Goal: Task Accomplishment & Management: Manage account settings

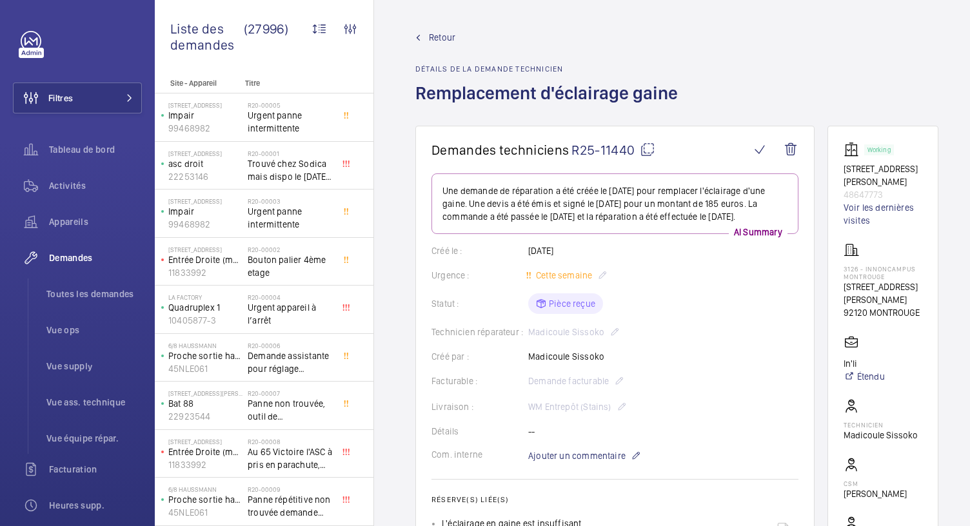
click at [643, 151] on mat-icon at bounding box center [647, 149] width 15 height 15
drag, startPoint x: 848, startPoint y: 168, endPoint x: 909, endPoint y: 193, distance: 66.2
click at [909, 193] on wm-front-card "Working 210 Avenue MARX DORMOY 48647773 Voir les dernières visites 3126 - INNON…" at bounding box center [882, 363] width 111 height 475
copy div "210 Avenue MARX DORMOY 48647773"
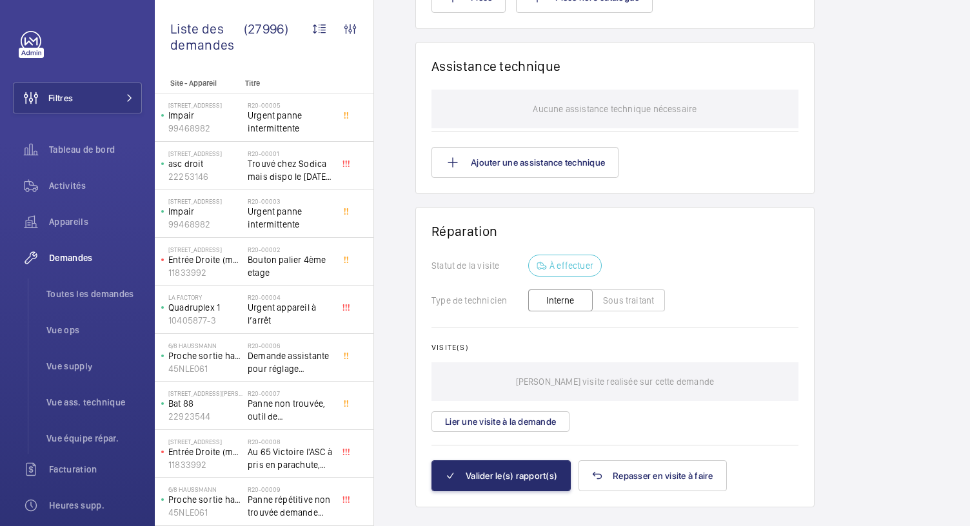
scroll to position [1312, 0]
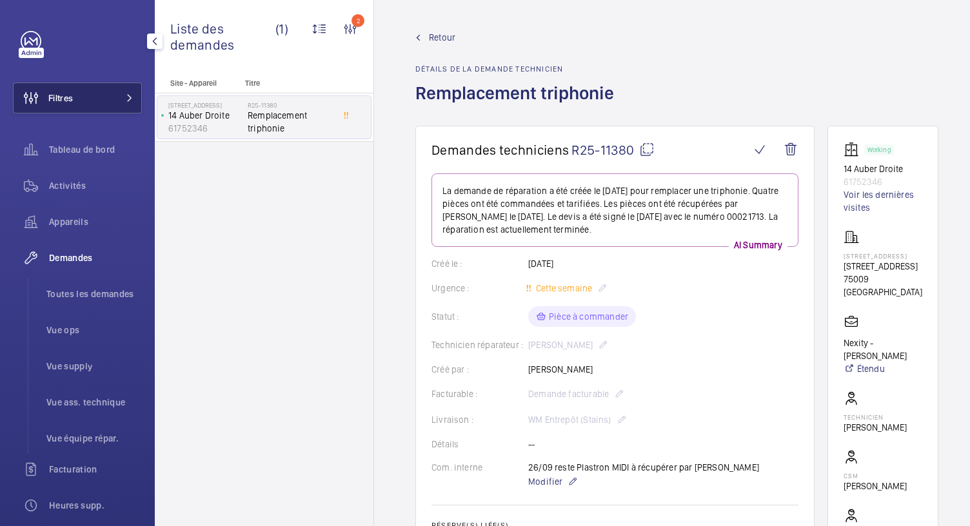
click at [119, 108] on button "Filtres" at bounding box center [77, 98] width 129 height 31
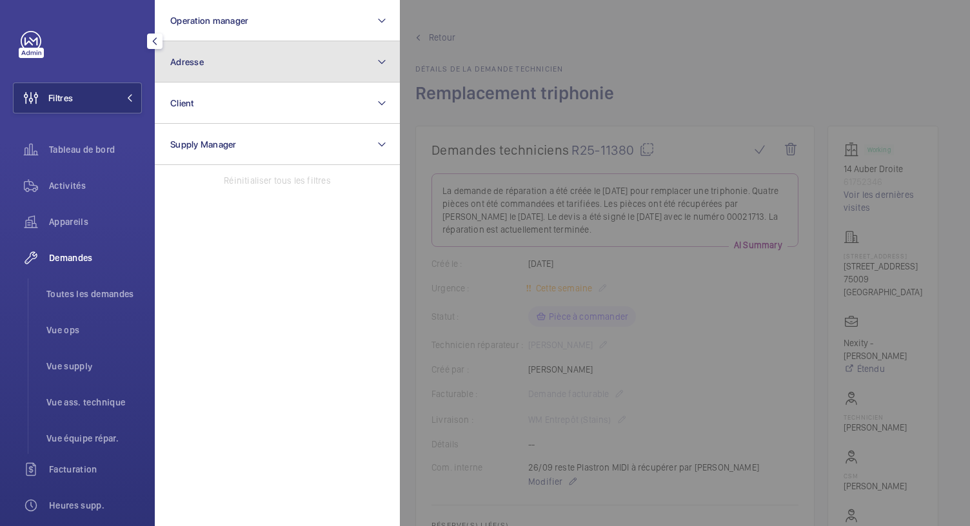
click at [226, 73] on button "Adresse" at bounding box center [277, 61] width 245 height 41
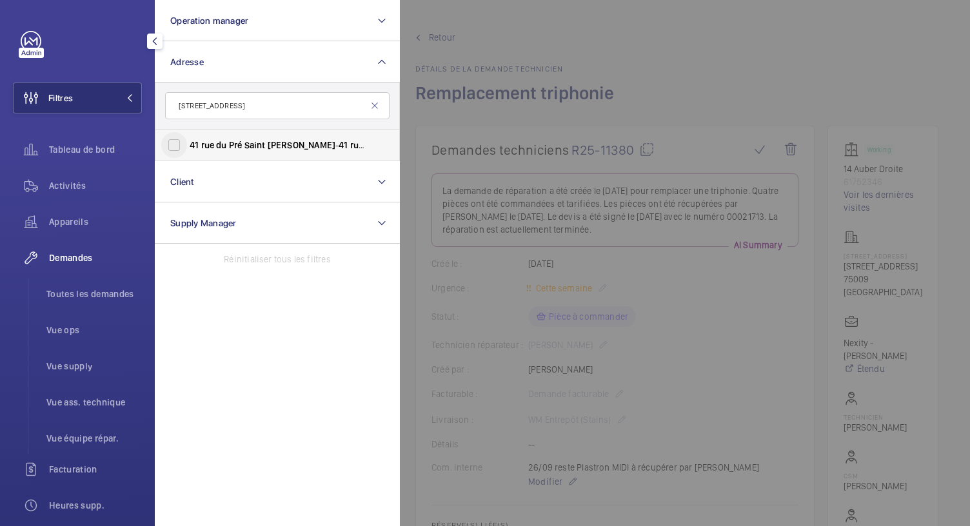
type input "41 rue du Pré Saint Gervais"
click at [184, 144] on input "41 rue du Pré Saint Gervais - 41 rue du Pré Saint Gervais , PARIS 75019" at bounding box center [174, 145] width 26 height 26
checkbox input "true"
click at [81, 290] on span "Toutes les demandes" at bounding box center [93, 294] width 95 height 13
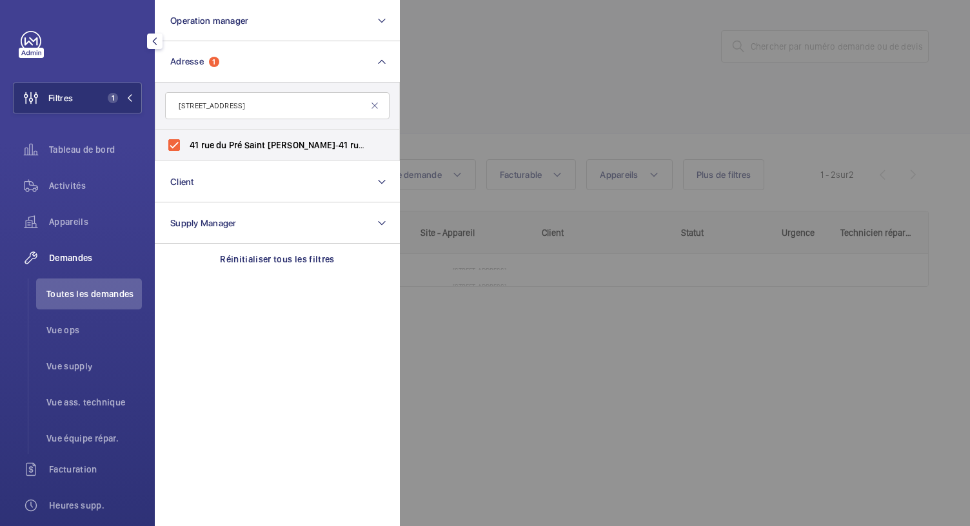
click at [615, 97] on div at bounding box center [885, 263] width 970 height 526
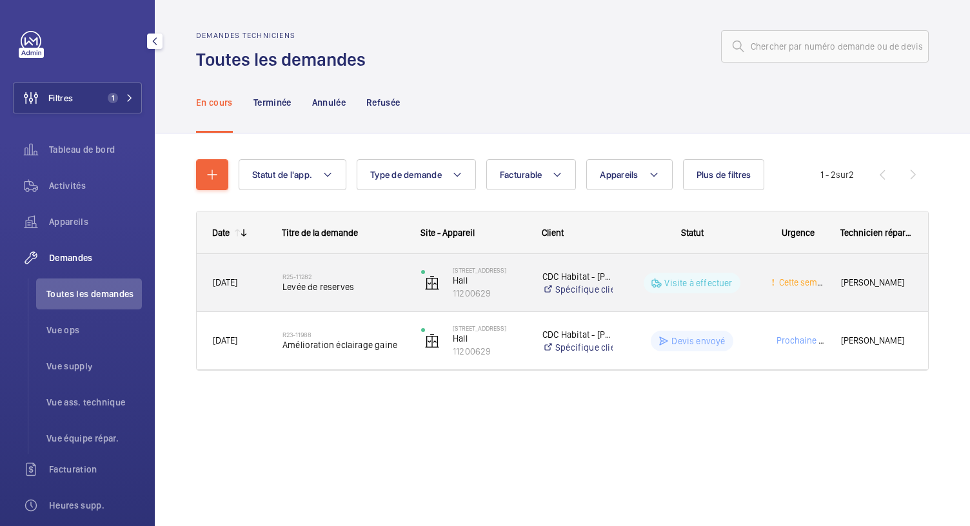
click at [328, 291] on span "Levée de reserves" at bounding box center [343, 287] width 122 height 13
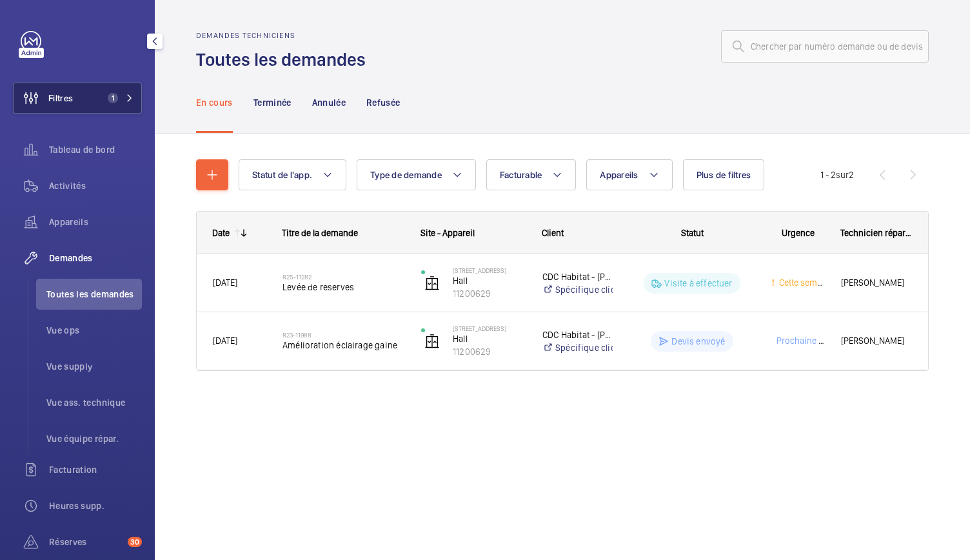
click at [92, 100] on button "Filtres 1" at bounding box center [77, 98] width 129 height 31
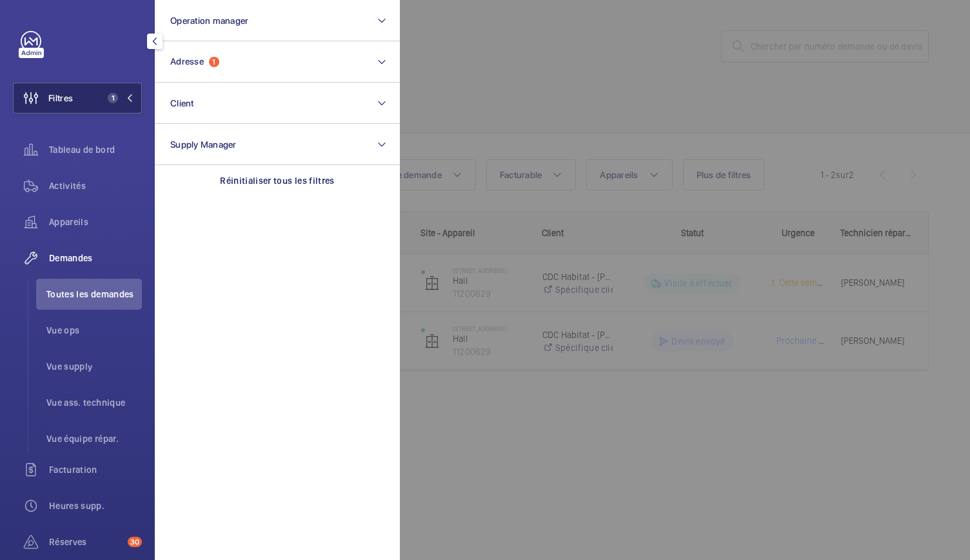
click at [92, 100] on button "Filtres 1" at bounding box center [77, 98] width 129 height 31
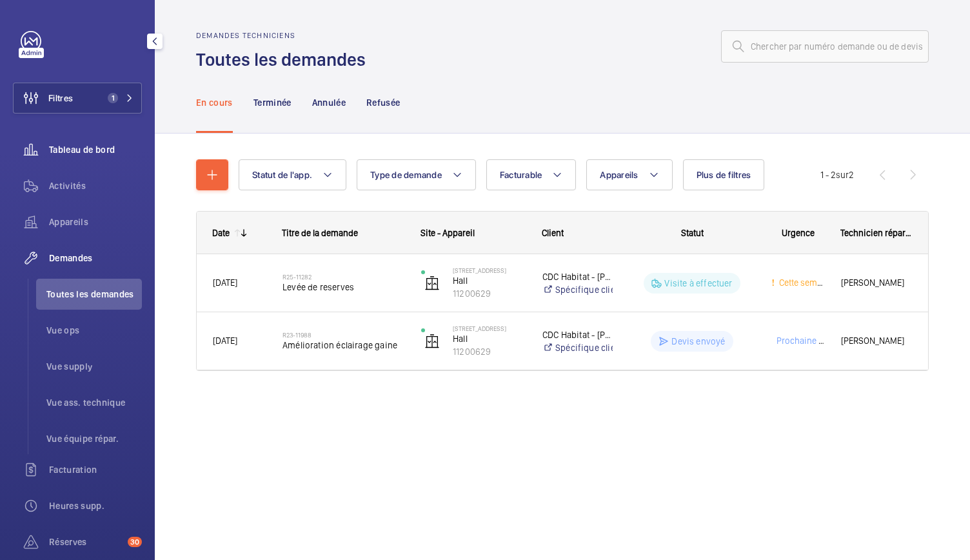
click at [122, 154] on span "Tableau de bord" at bounding box center [95, 149] width 93 height 13
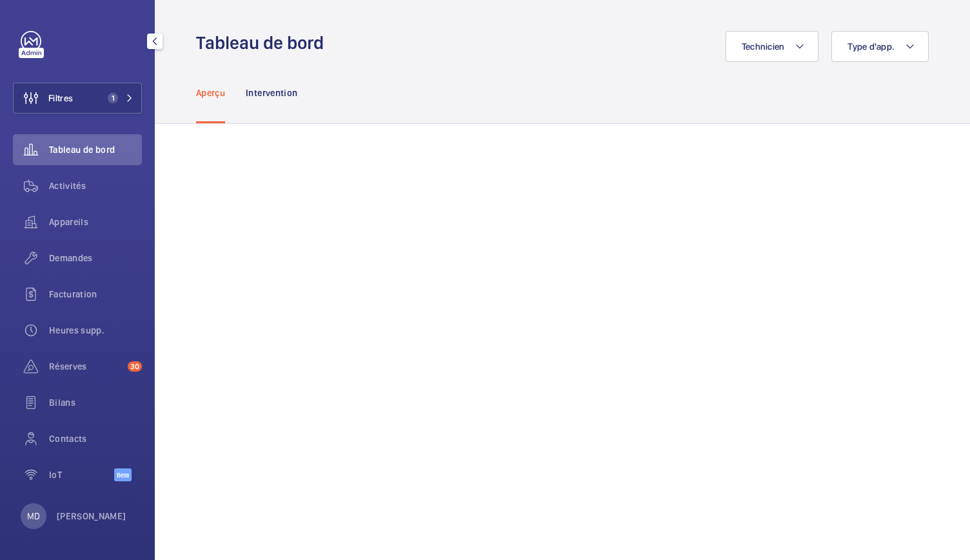
click at [106, 155] on span "Tableau de bord" at bounding box center [95, 149] width 93 height 13
click at [102, 90] on button "Filtres 1" at bounding box center [77, 98] width 129 height 31
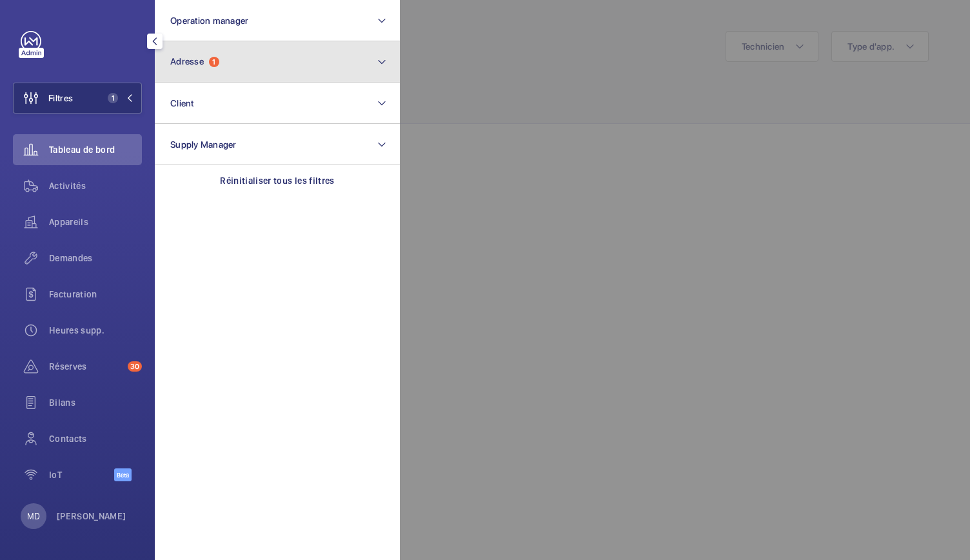
click at [241, 55] on button "Adresse 1" at bounding box center [277, 61] width 245 height 41
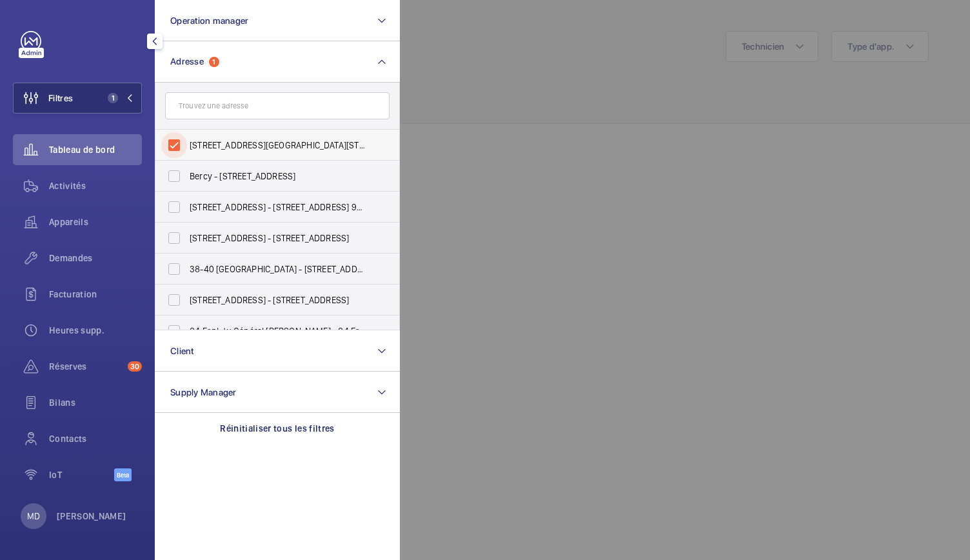
click at [172, 143] on input "41 rue du Pré Saint Gervais - 41 rue du Pré Saint Gervais, PARIS 75019" at bounding box center [174, 145] width 26 height 26
checkbox input "false"
click at [204, 103] on input "text" at bounding box center [277, 105] width 224 height 27
paste input "9, rue Tronchet"
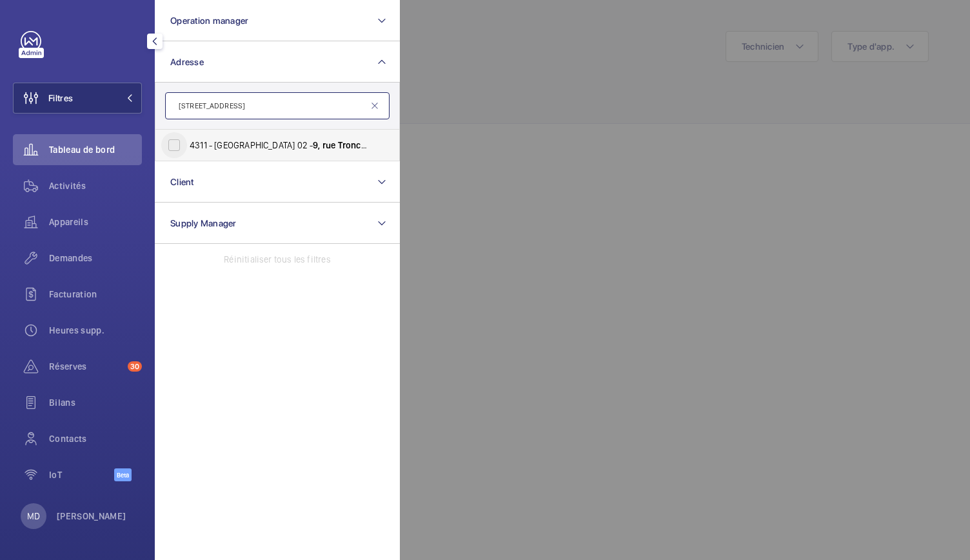
type input "9, rue Tronchet"
click at [177, 143] on input "4311 - PALAISEAU 02 - 9, rue Tronchet 91120 Palaiseau, PALAISEAU 91120" at bounding box center [174, 145] width 26 height 26
checkbox input "true"
click at [506, 88] on div at bounding box center [885, 280] width 970 height 560
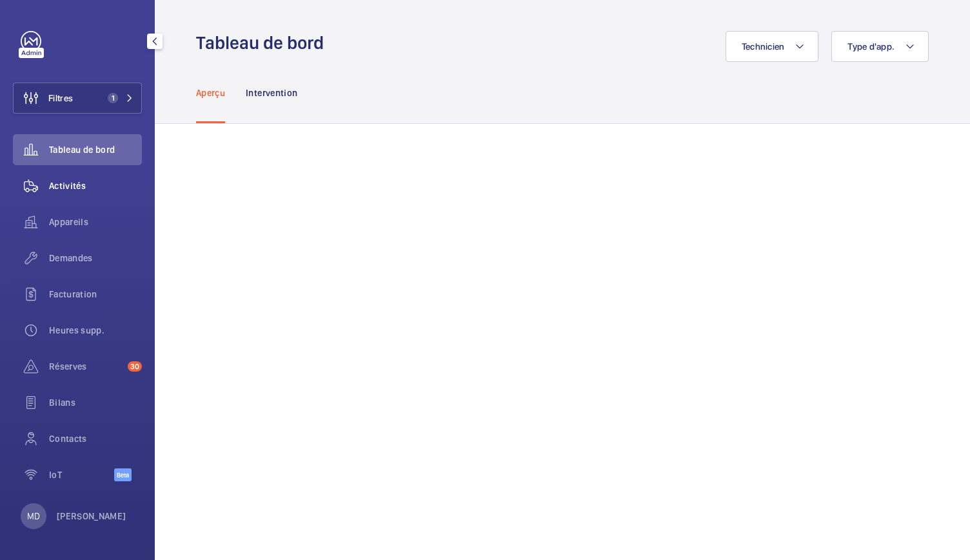
click at [94, 188] on span "Activités" at bounding box center [95, 185] width 93 height 13
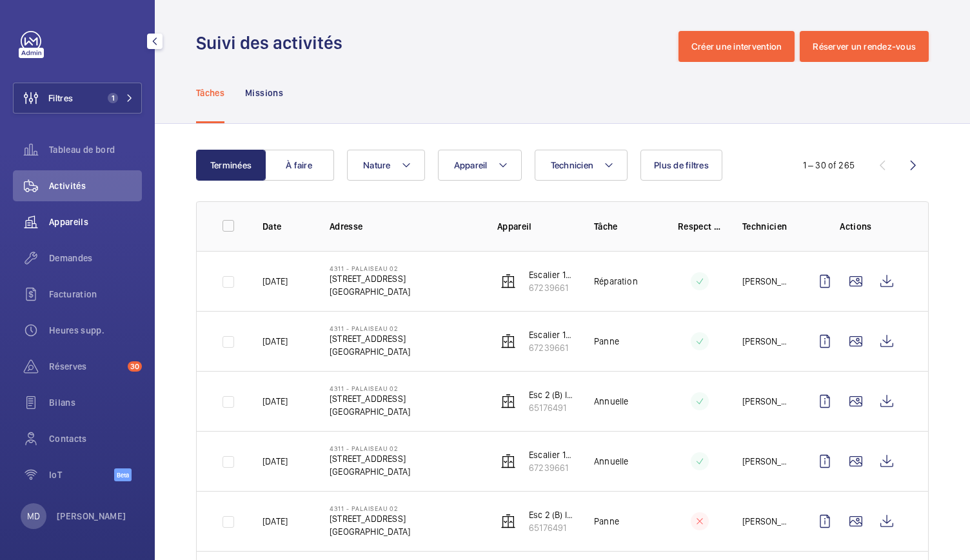
click at [87, 219] on span "Appareils" at bounding box center [95, 221] width 93 height 13
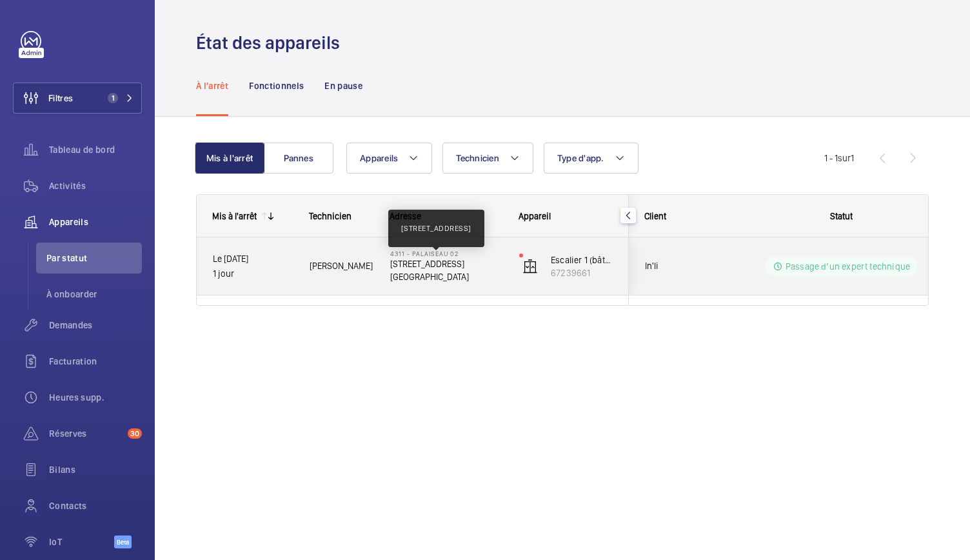
click at [414, 268] on p "9, rue Tronchet 91120 Palaiseau" at bounding box center [446, 263] width 112 height 13
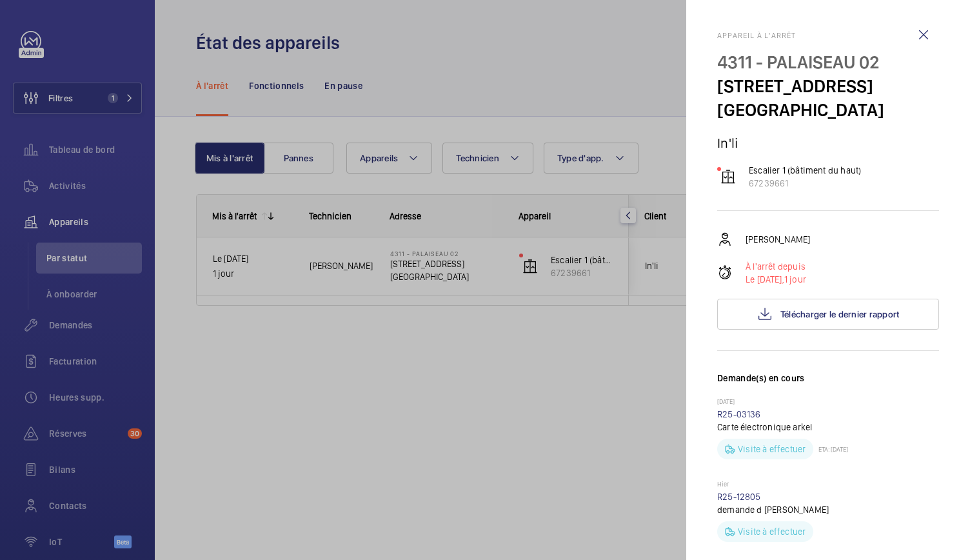
click at [331, 269] on div at bounding box center [485, 280] width 970 height 560
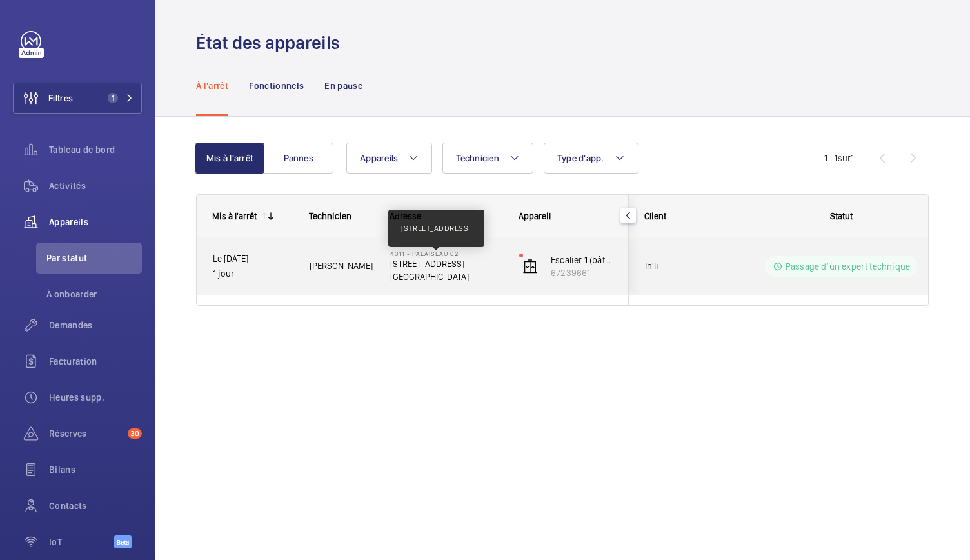
click at [406, 268] on p "9, rue Tronchet 91120 Palaiseau" at bounding box center [446, 263] width 112 height 13
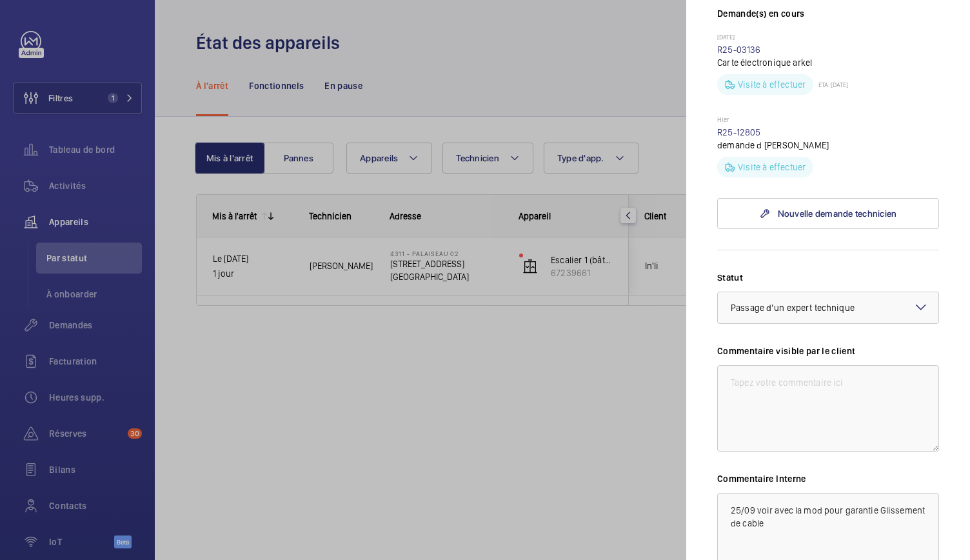
scroll to position [335, 0]
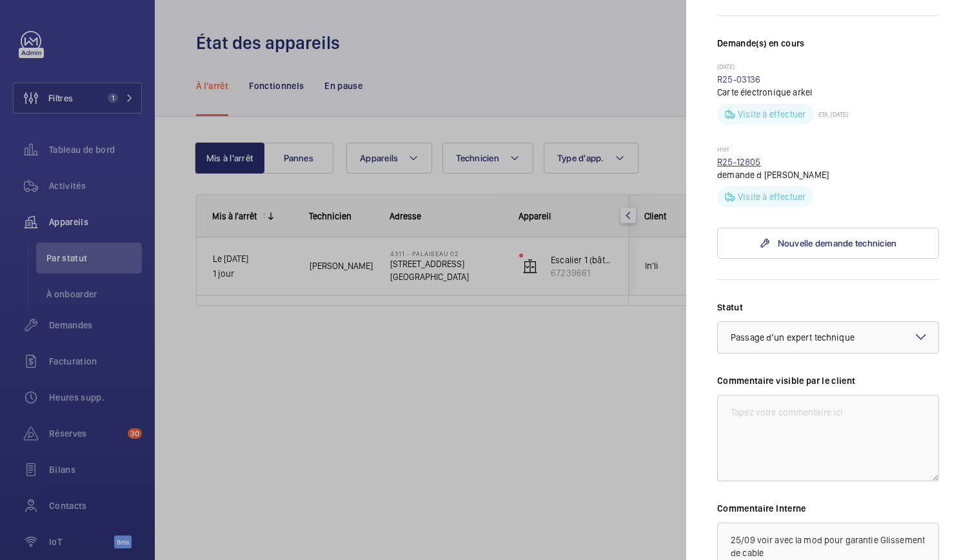
click at [745, 167] on link "R25-12805" at bounding box center [739, 162] width 44 height 10
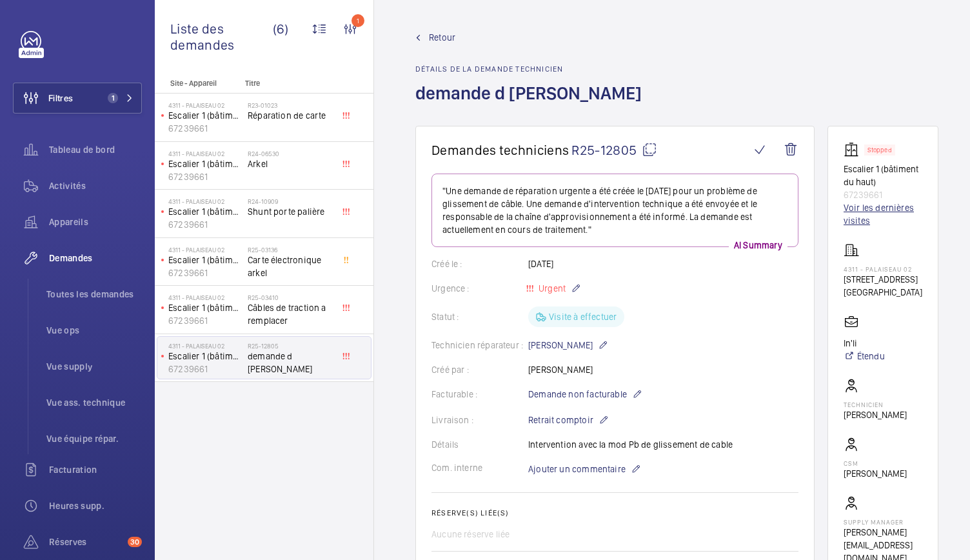
click at [860, 210] on link "Voir les dernières visites" at bounding box center [883, 214] width 79 height 26
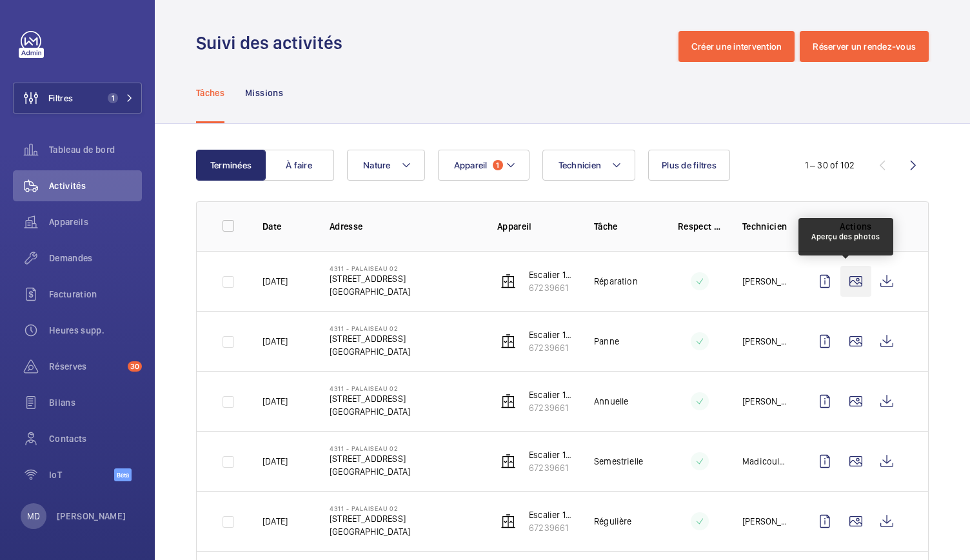
click at [850, 286] on wm-front-icon-button at bounding box center [855, 281] width 31 height 31
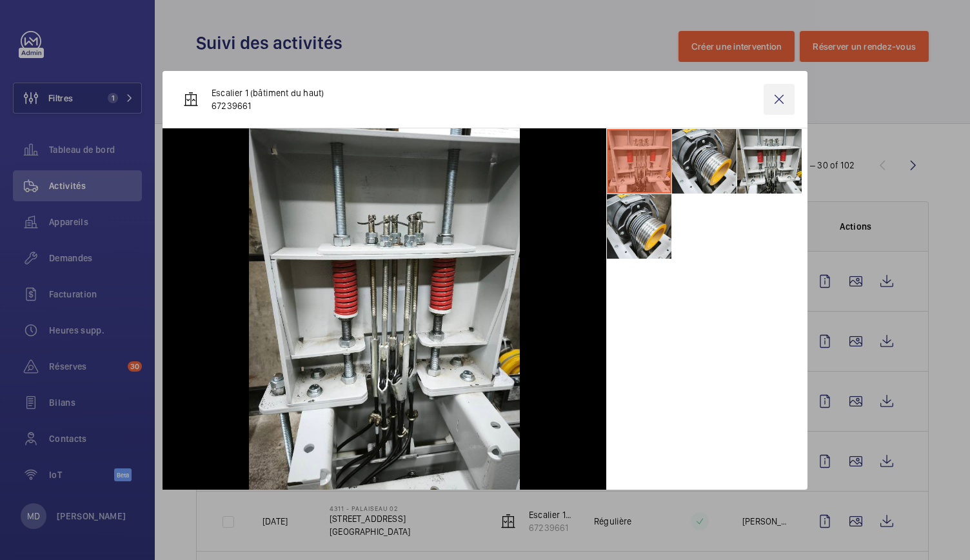
click at [785, 95] on wm-front-icon-button at bounding box center [779, 99] width 31 height 31
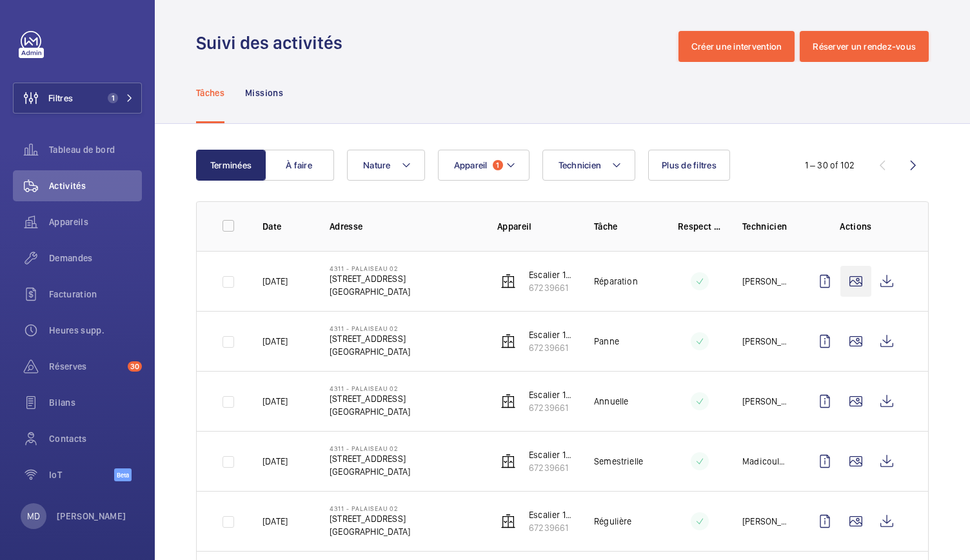
click at [845, 276] on wm-front-icon-button at bounding box center [855, 281] width 31 height 31
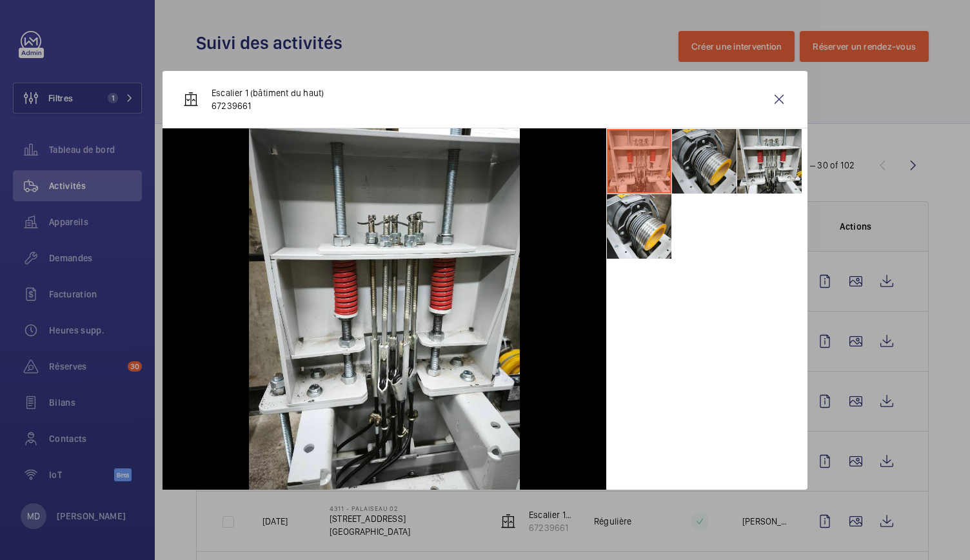
click at [706, 151] on li at bounding box center [704, 161] width 64 height 64
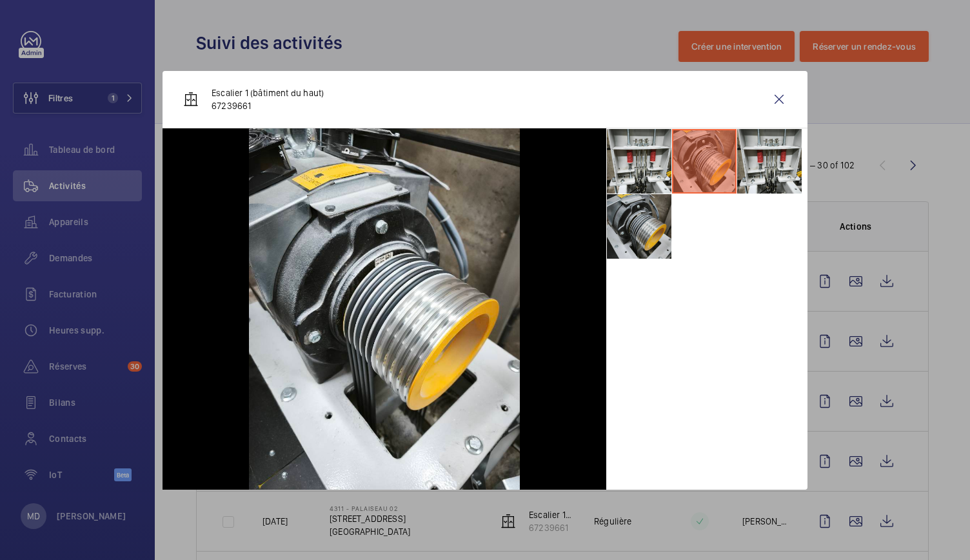
click at [653, 241] on li at bounding box center [639, 226] width 64 height 64
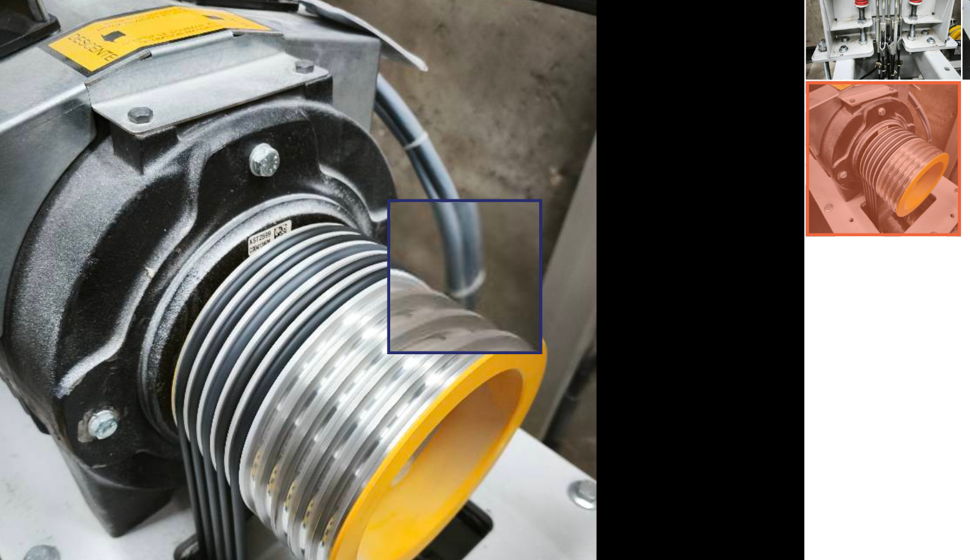
click at [465, 274] on img at bounding box center [384, 308] width 271 height 361
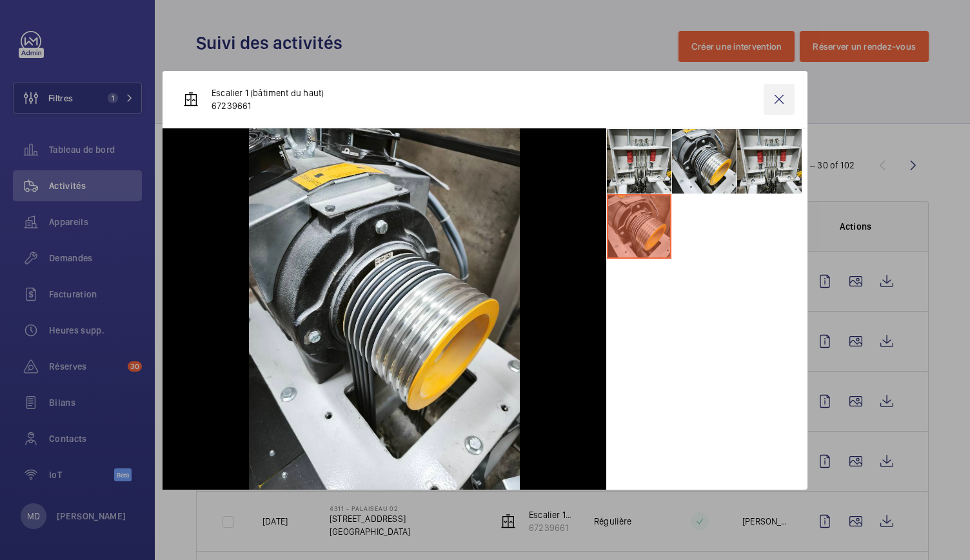
click at [784, 97] on wm-front-icon-button at bounding box center [779, 99] width 31 height 31
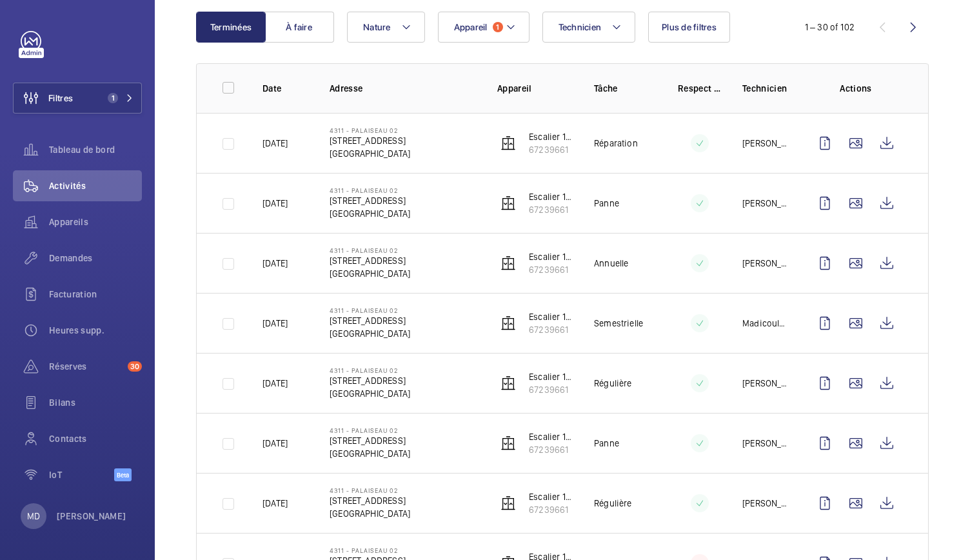
scroll to position [51, 0]
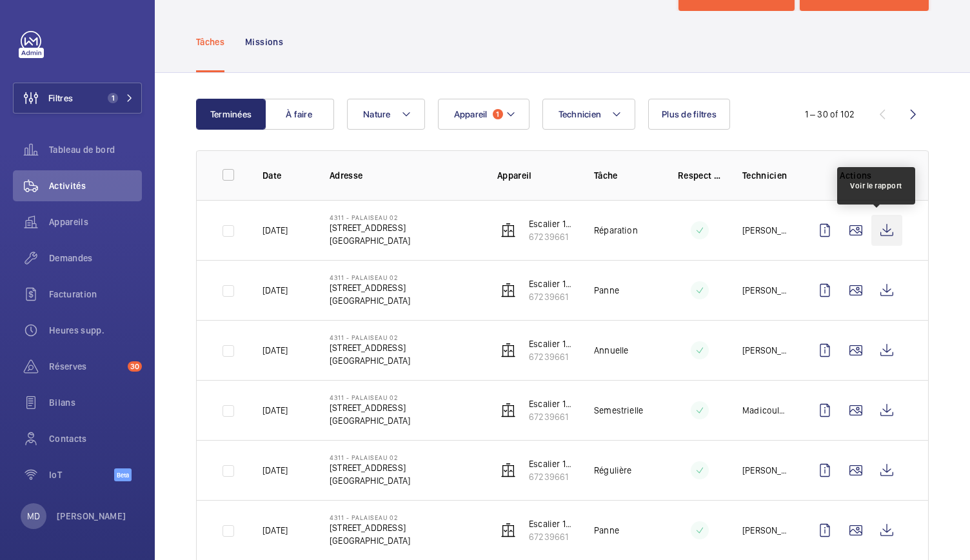
click at [885, 224] on wm-front-icon-button at bounding box center [886, 230] width 31 height 31
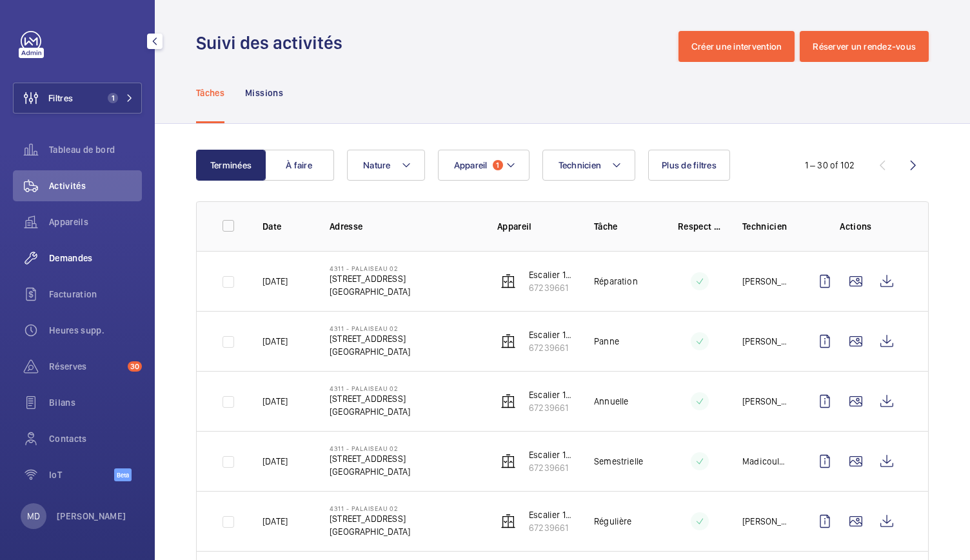
click at [83, 252] on span "Demandes" at bounding box center [95, 258] width 93 height 13
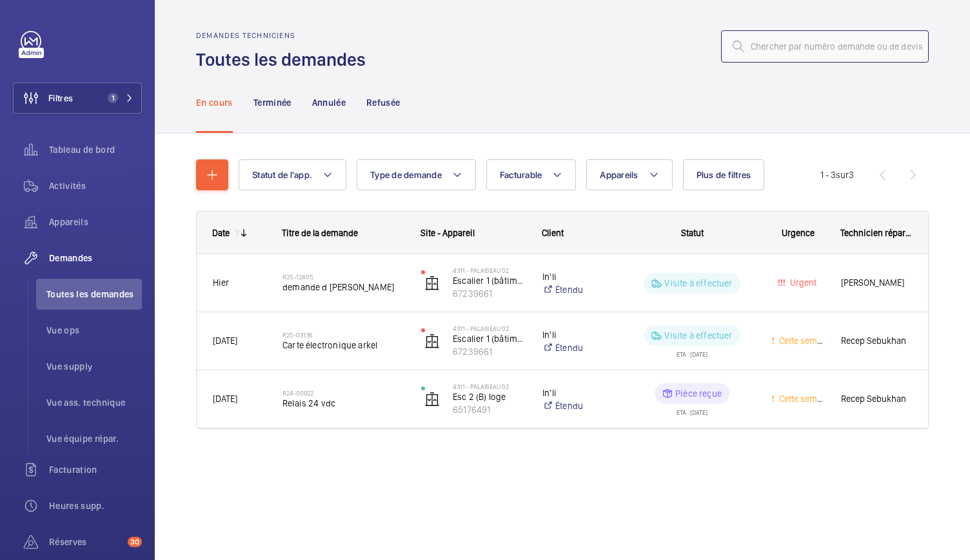
click at [757, 53] on input "text" at bounding box center [825, 46] width 208 height 32
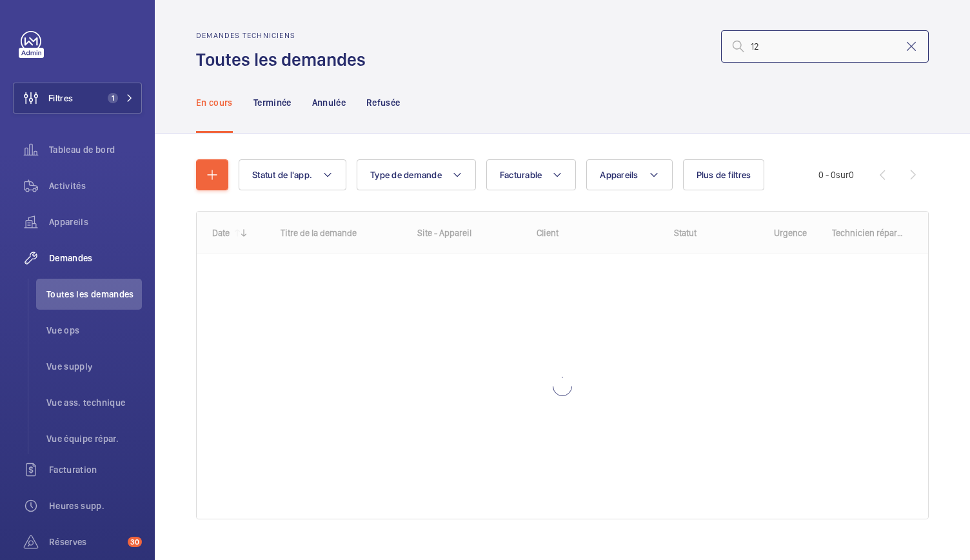
type input "1"
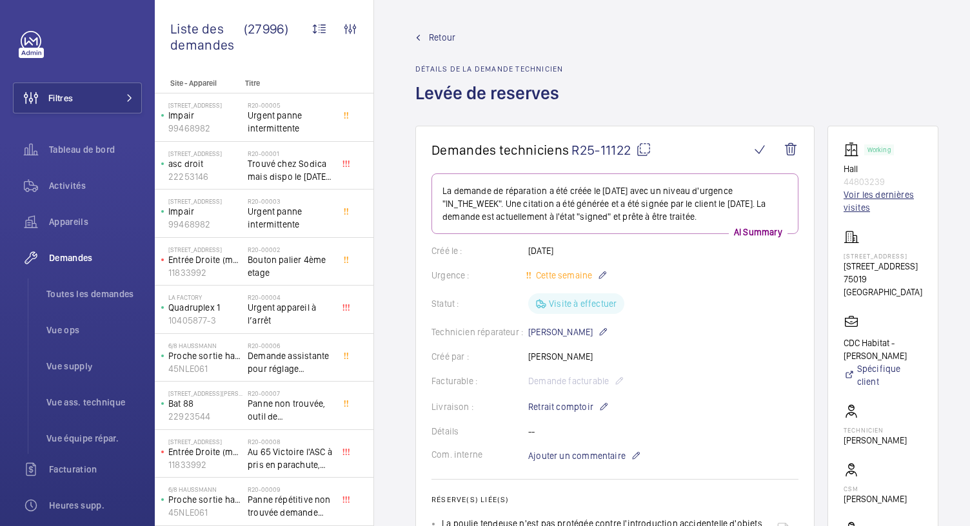
click at [849, 209] on link "Voir les dernières visites" at bounding box center [883, 201] width 79 height 26
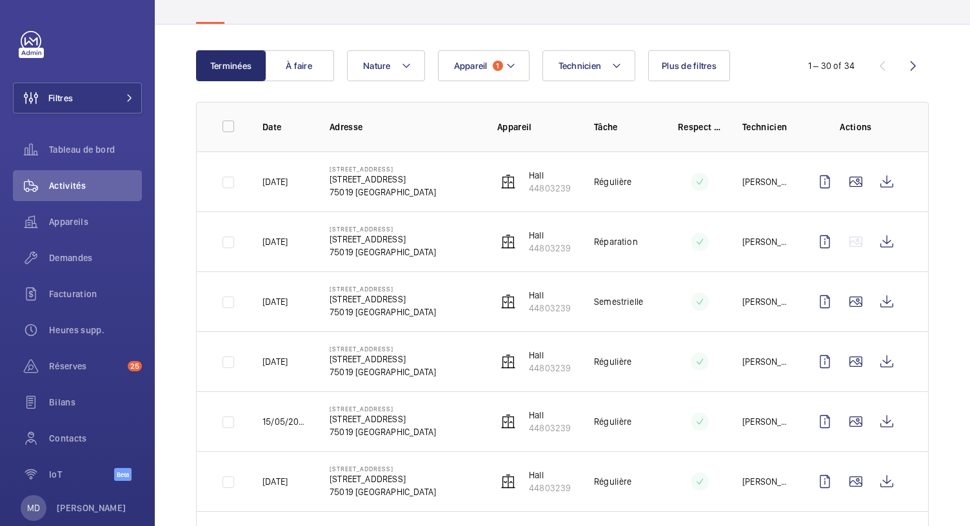
scroll to position [190, 0]
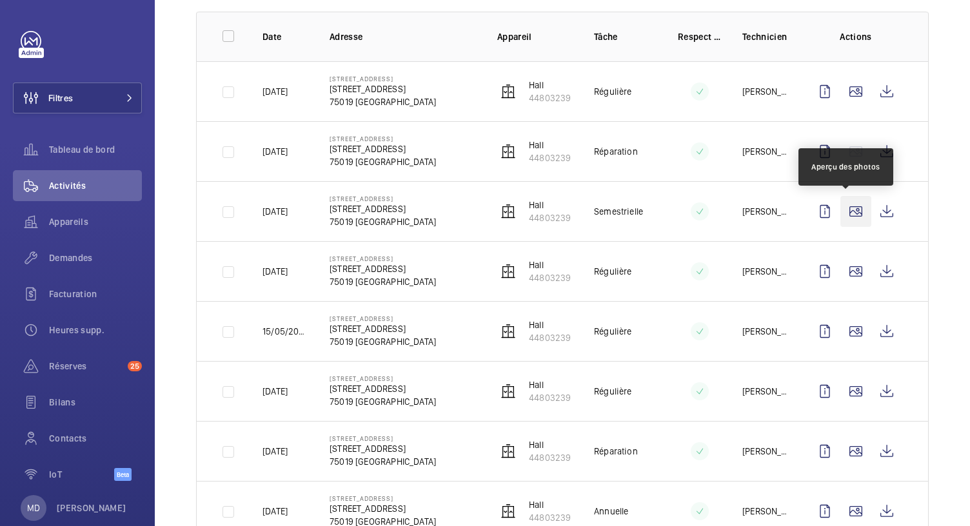
click at [850, 217] on wm-front-icon-button at bounding box center [855, 211] width 31 height 31
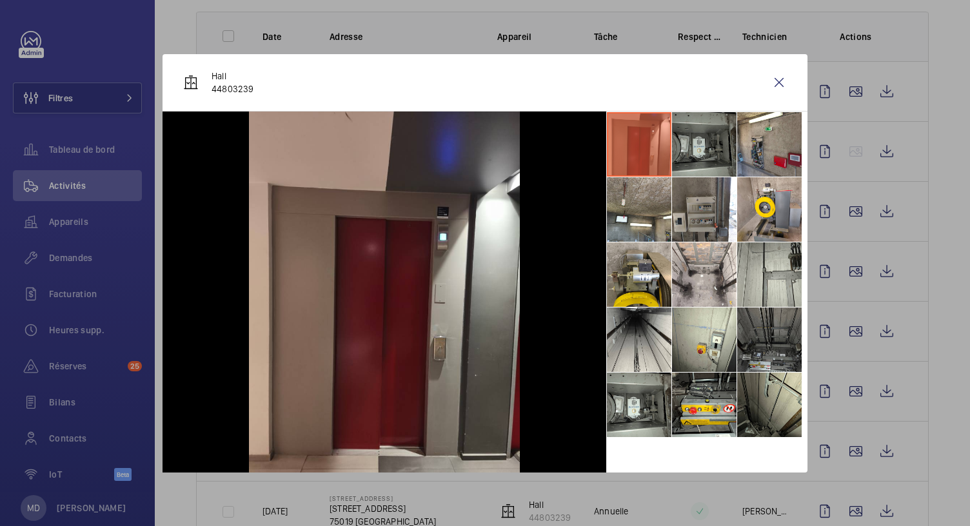
click at [698, 167] on li at bounding box center [704, 144] width 64 height 64
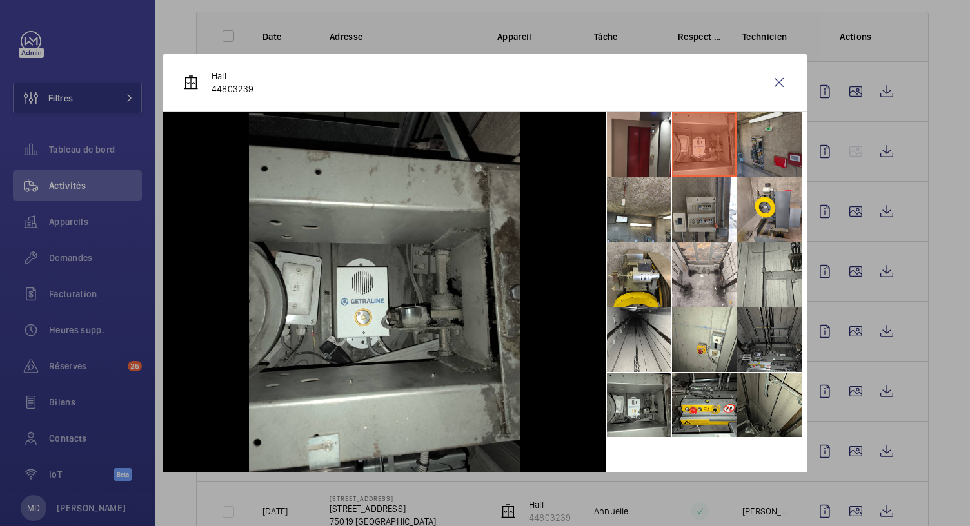
click at [755, 153] on li at bounding box center [769, 144] width 64 height 64
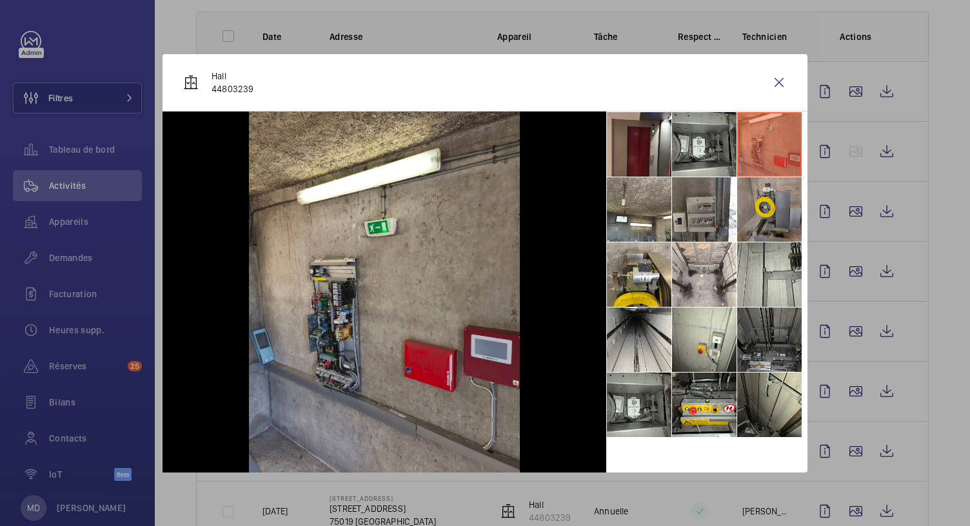
click at [759, 215] on li at bounding box center [769, 209] width 64 height 64
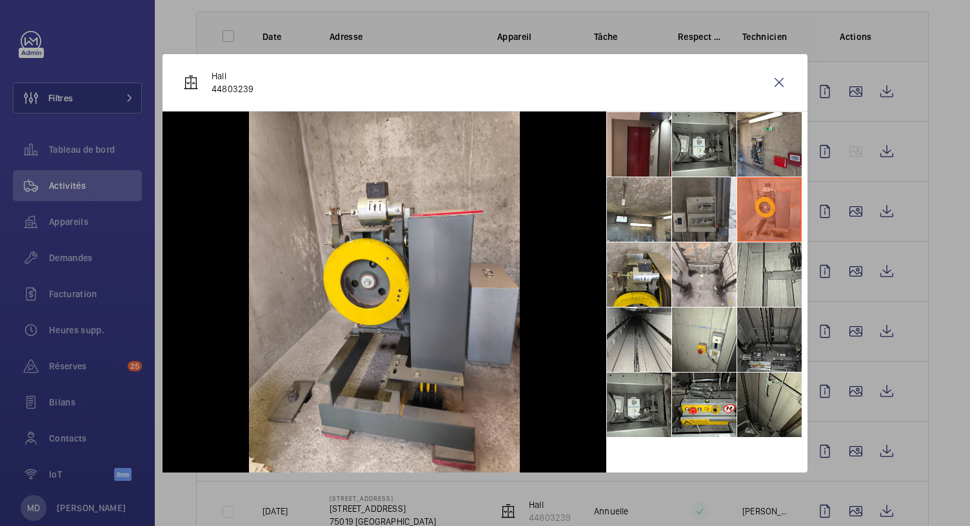
click at [703, 231] on li at bounding box center [704, 209] width 64 height 64
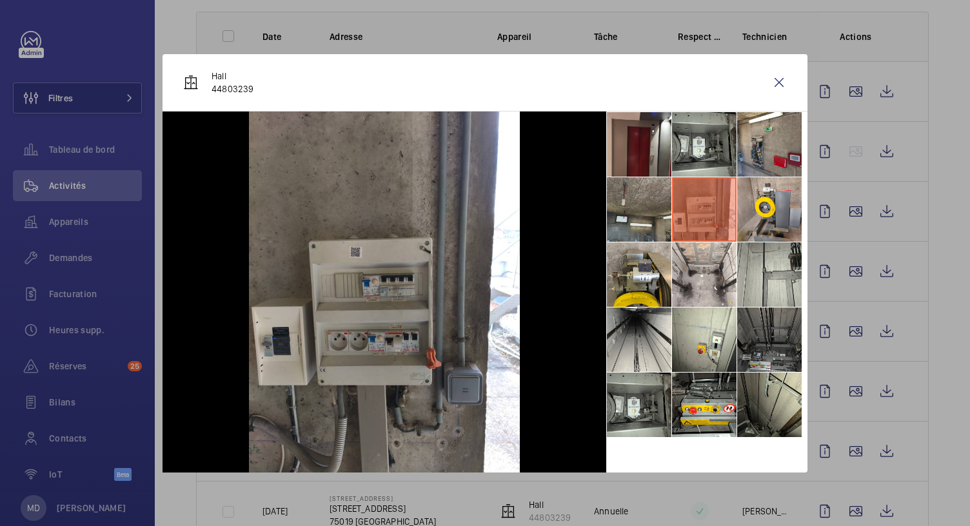
click at [651, 217] on li at bounding box center [639, 209] width 64 height 64
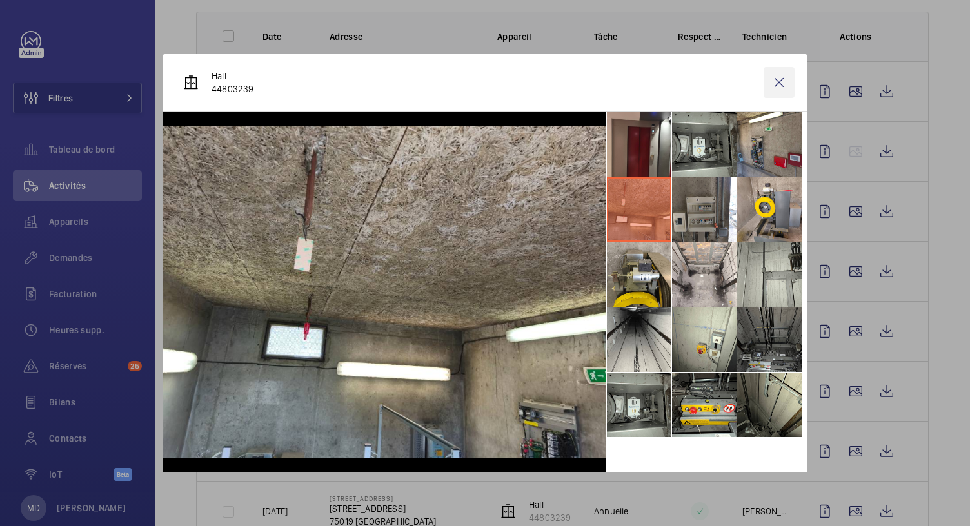
click at [783, 78] on wm-front-icon-button at bounding box center [779, 82] width 31 height 31
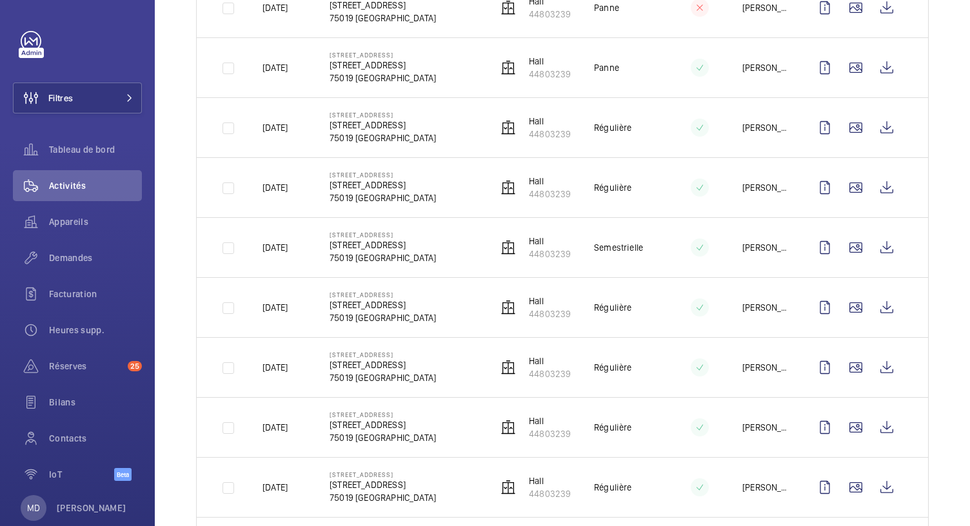
scroll to position [873, 0]
click at [847, 248] on wm-front-icon-button at bounding box center [855, 247] width 31 height 31
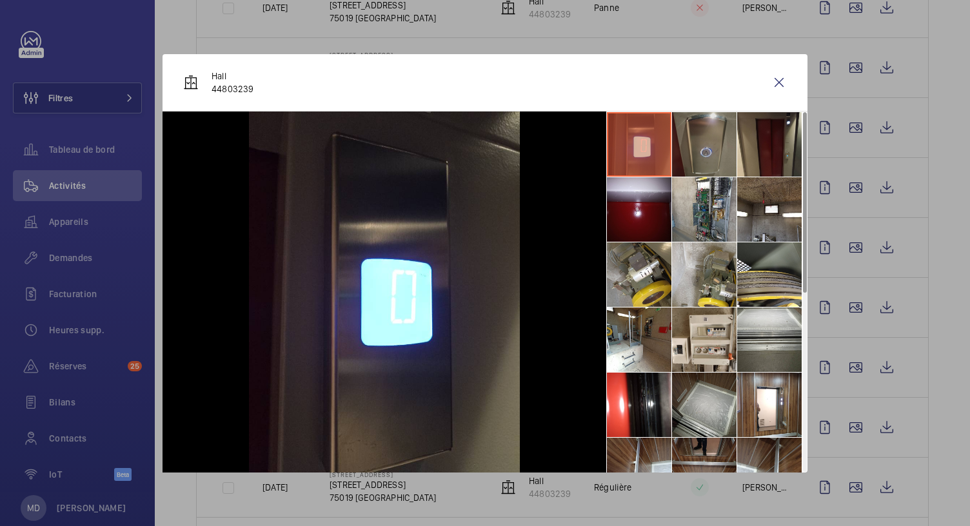
click at [710, 146] on li at bounding box center [704, 144] width 64 height 64
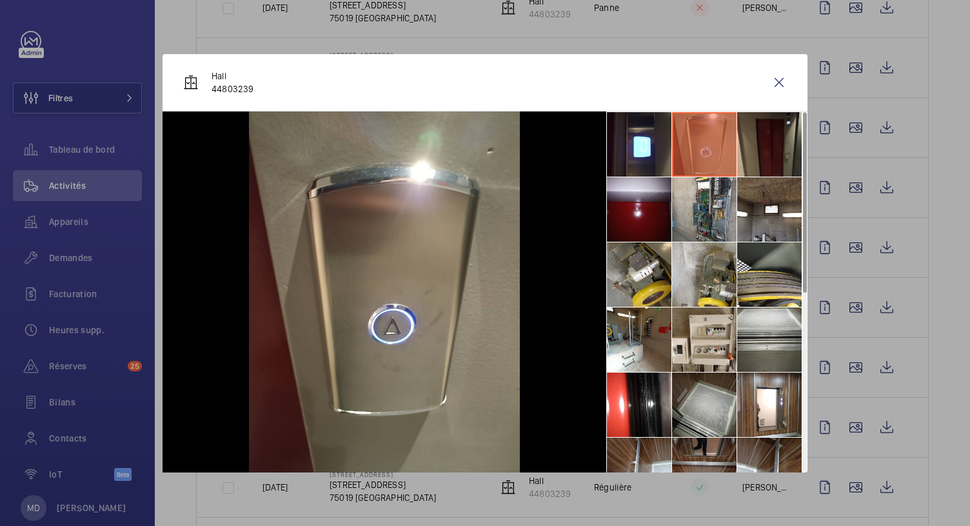
click at [765, 143] on li at bounding box center [769, 144] width 64 height 64
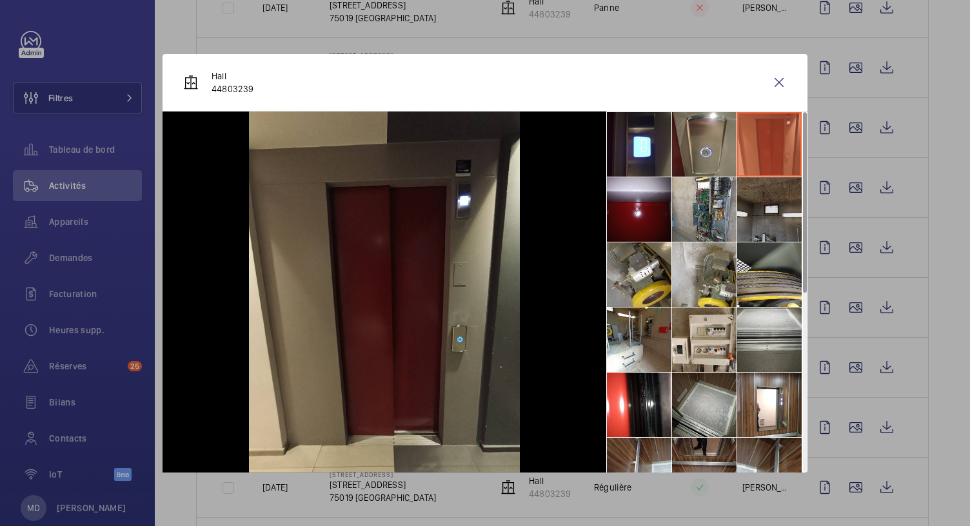
click at [775, 193] on li at bounding box center [769, 209] width 64 height 64
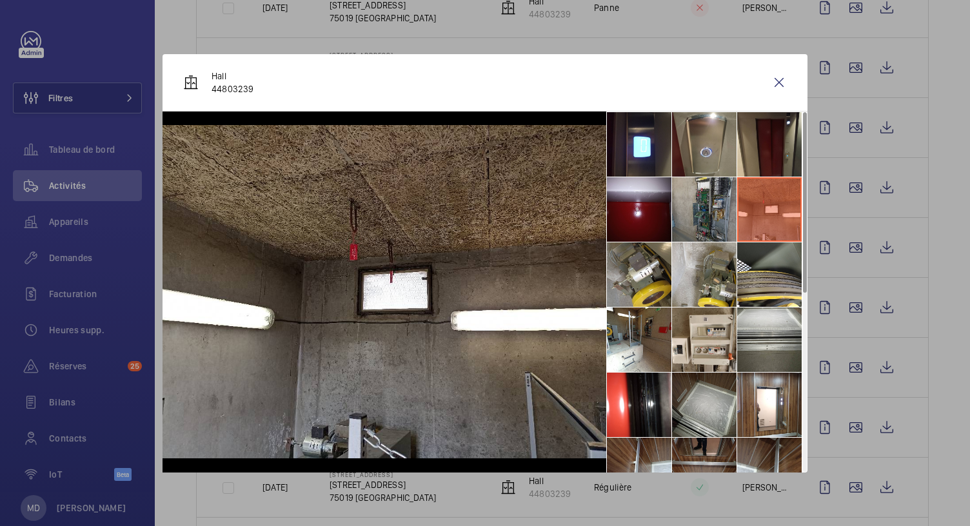
click at [700, 200] on li at bounding box center [704, 209] width 64 height 64
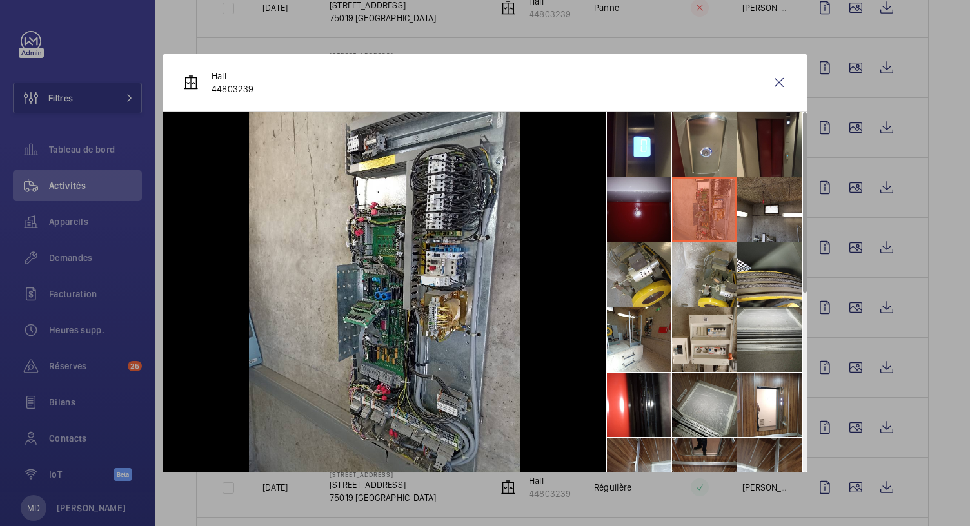
click at [653, 197] on li at bounding box center [639, 209] width 64 height 64
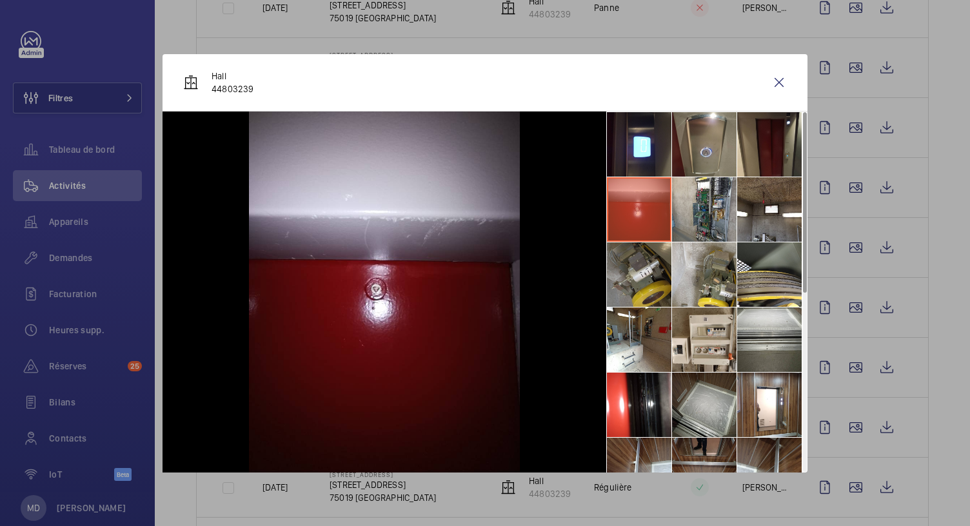
click at [654, 266] on li at bounding box center [639, 274] width 64 height 64
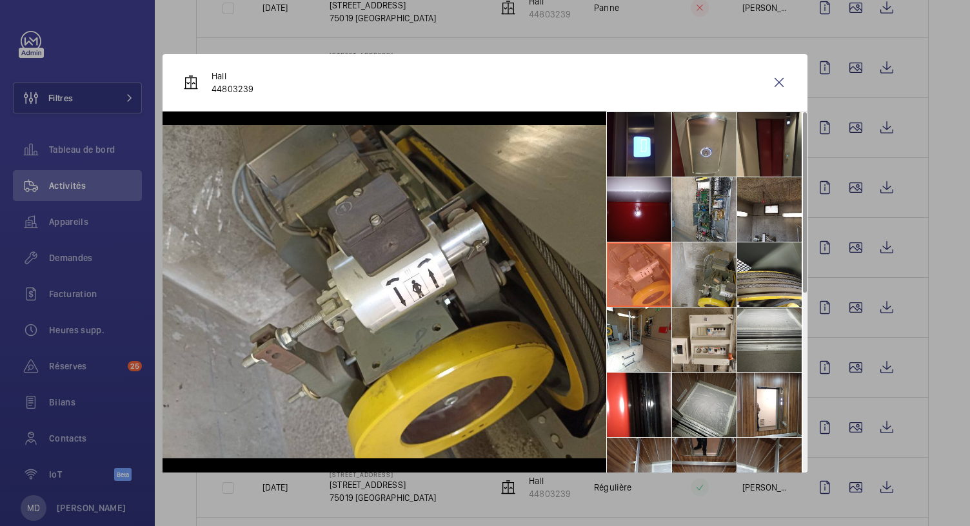
click at [702, 284] on li at bounding box center [704, 274] width 64 height 64
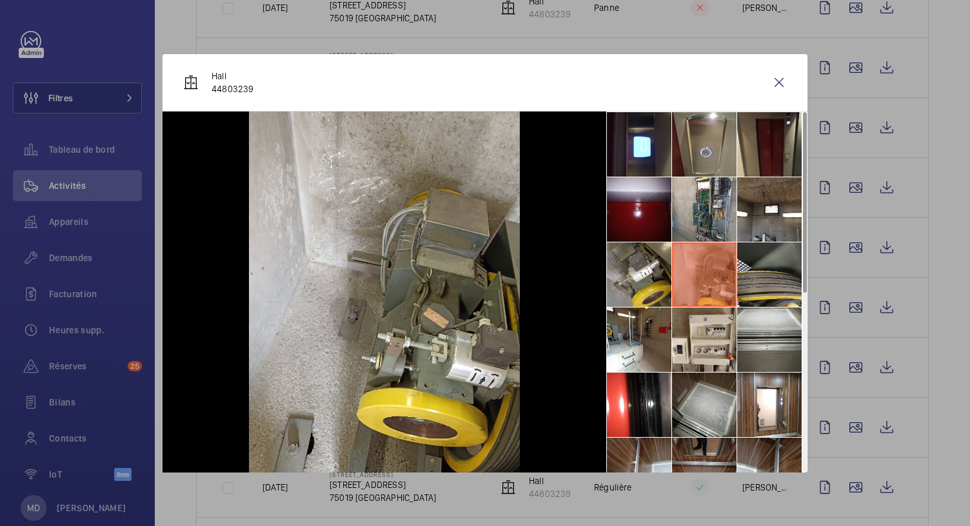
click at [760, 289] on li at bounding box center [769, 274] width 64 height 64
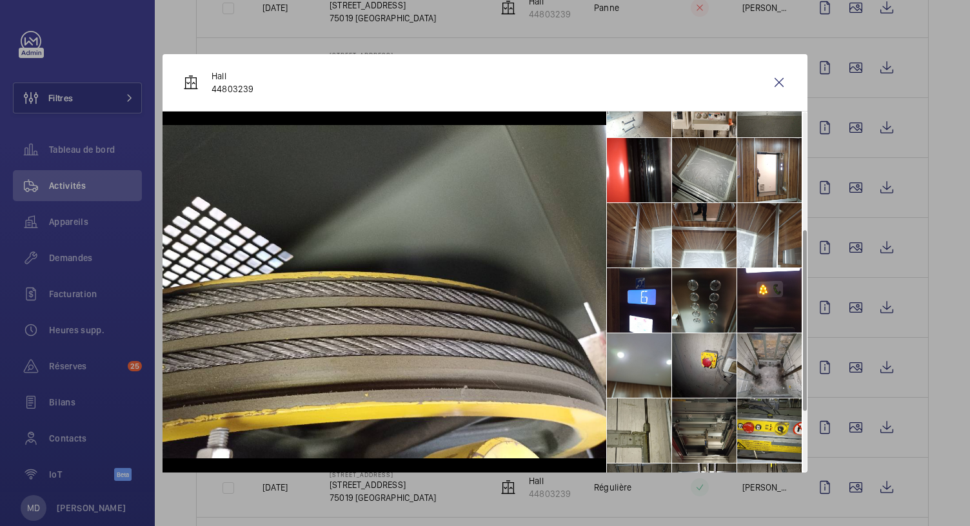
scroll to position [253, 0]
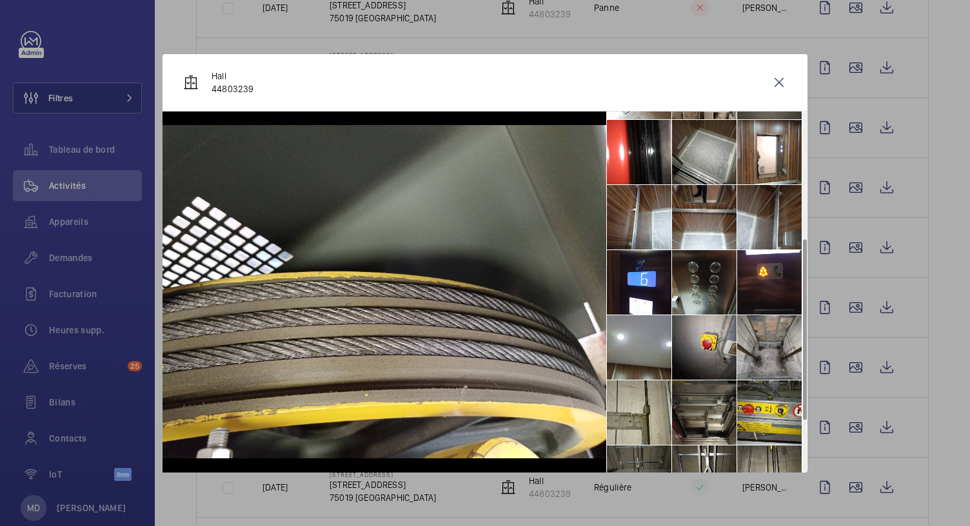
click at [783, 213] on li at bounding box center [769, 217] width 64 height 64
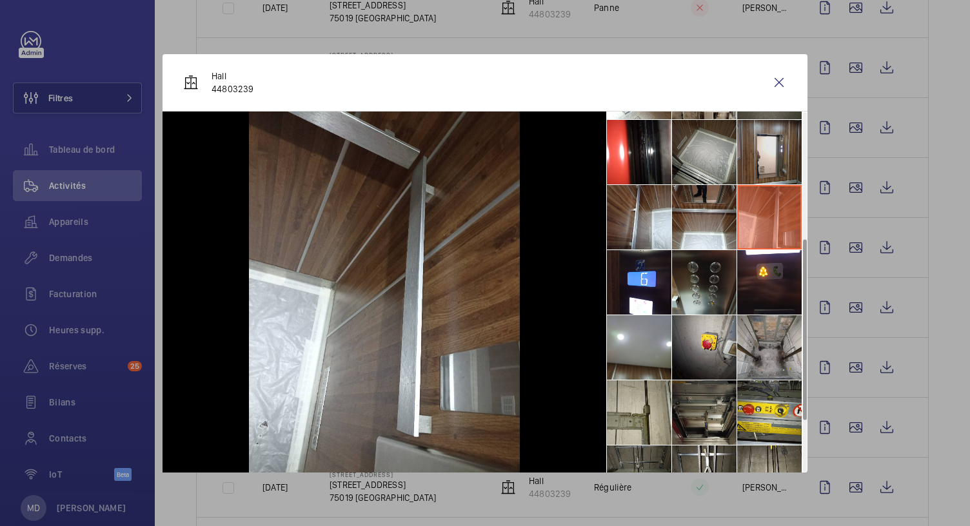
click at [788, 155] on li at bounding box center [769, 152] width 64 height 64
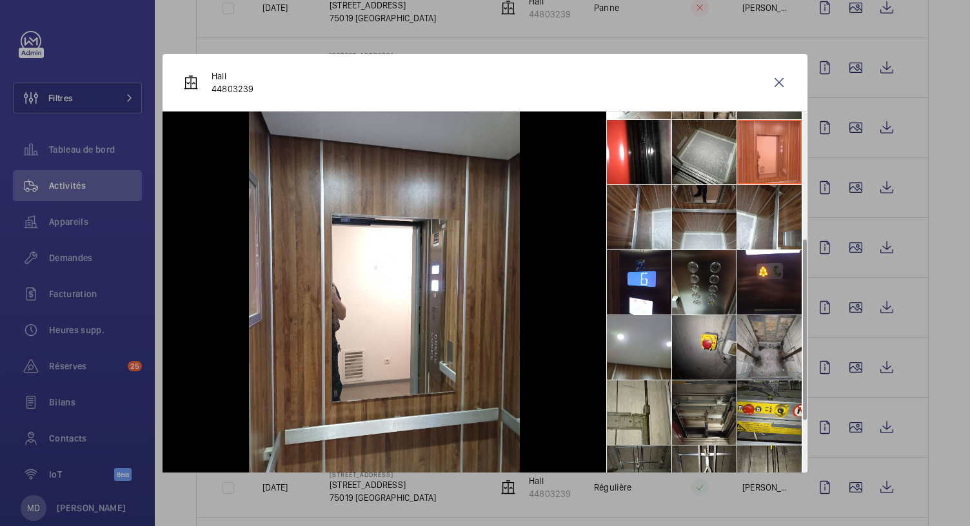
click at [726, 215] on li at bounding box center [704, 217] width 64 height 64
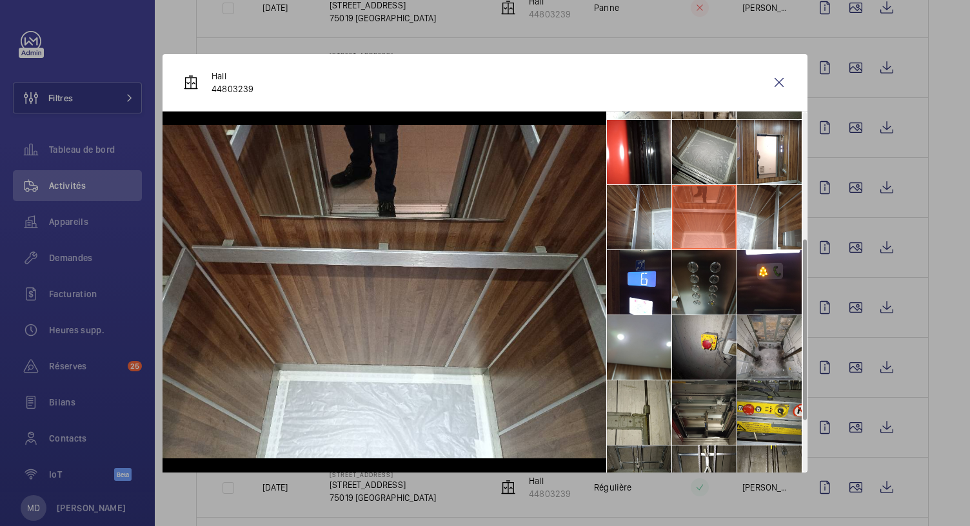
click at [716, 281] on li at bounding box center [704, 282] width 64 height 64
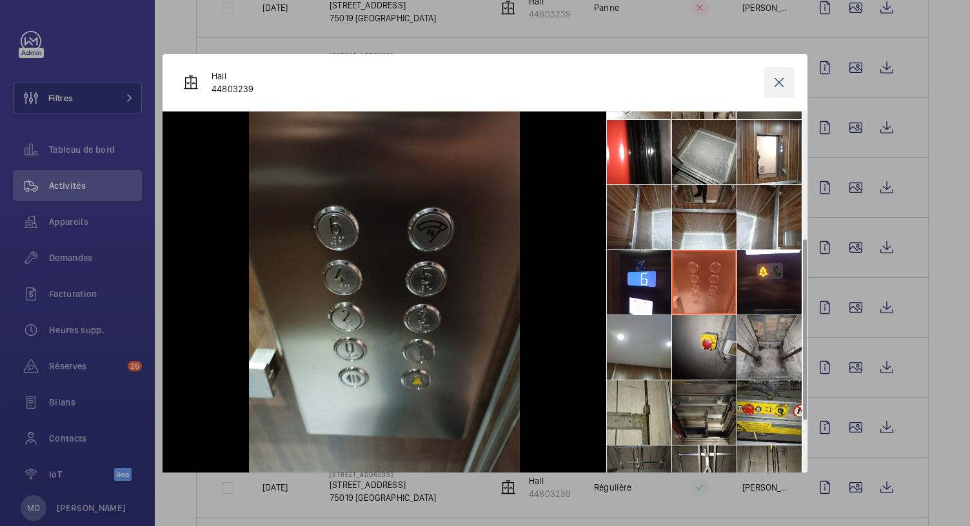
click at [778, 91] on wm-front-icon-button at bounding box center [779, 82] width 31 height 31
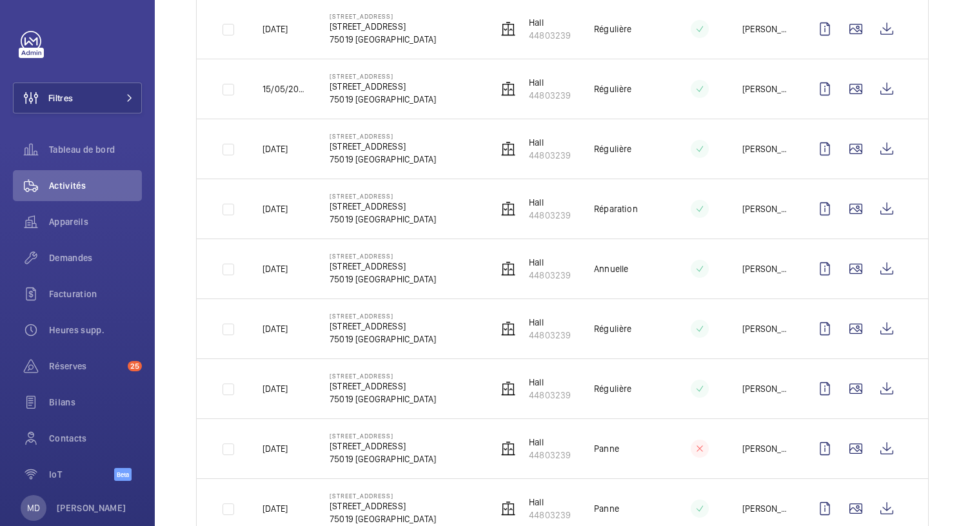
scroll to position [0, 0]
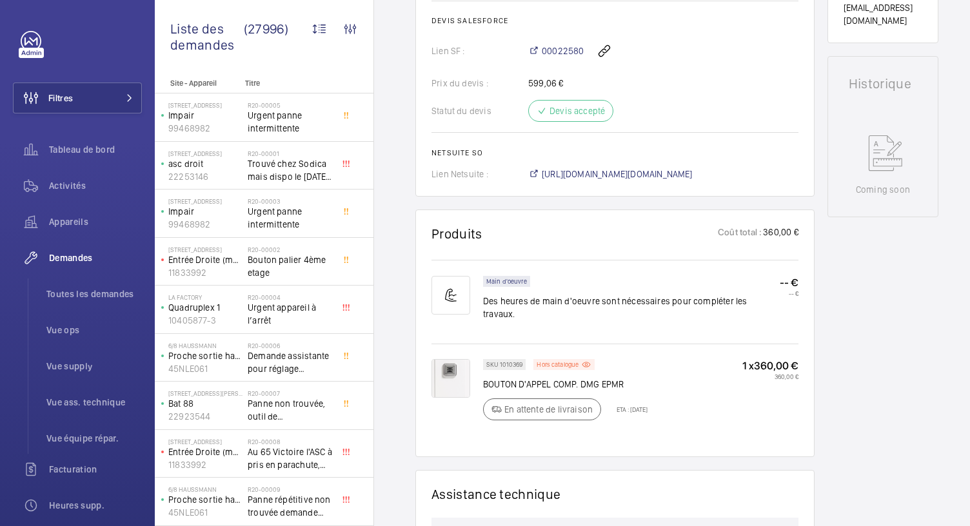
scroll to position [682, 0]
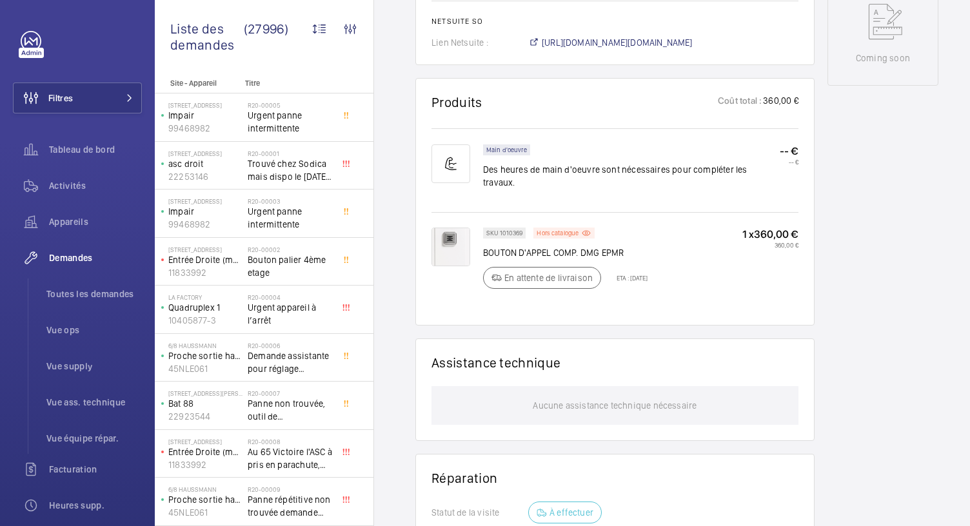
click at [460, 253] on img at bounding box center [450, 247] width 39 height 39
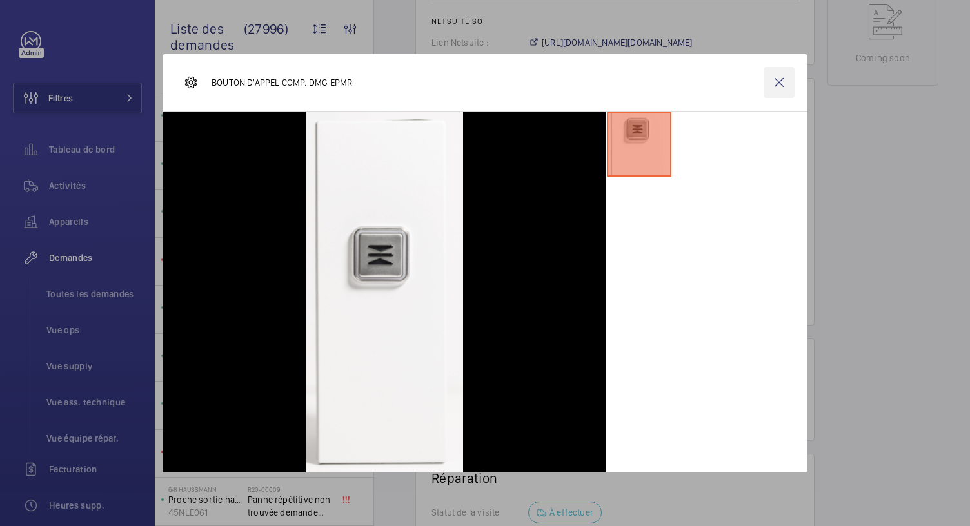
click at [784, 87] on wm-front-icon-button at bounding box center [779, 82] width 31 height 31
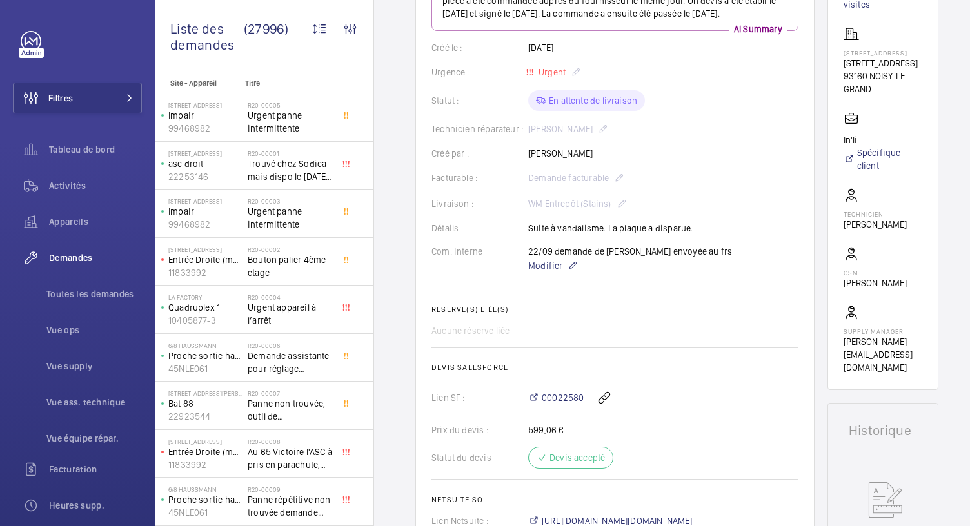
scroll to position [197, 0]
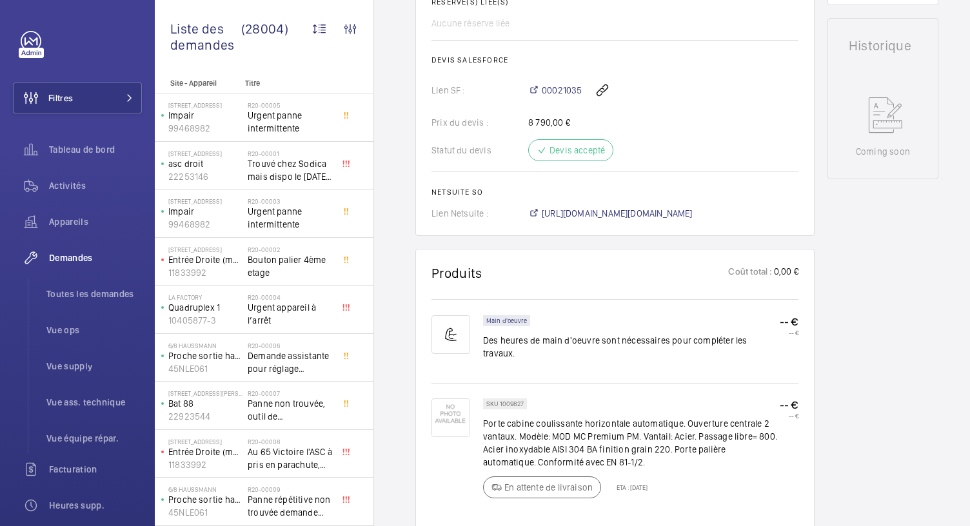
scroll to position [588, 0]
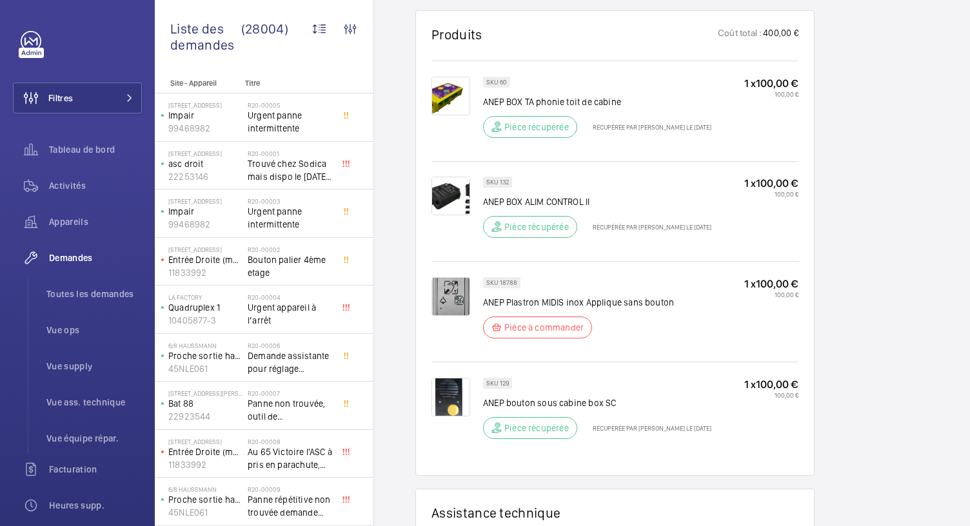
scroll to position [776, 0]
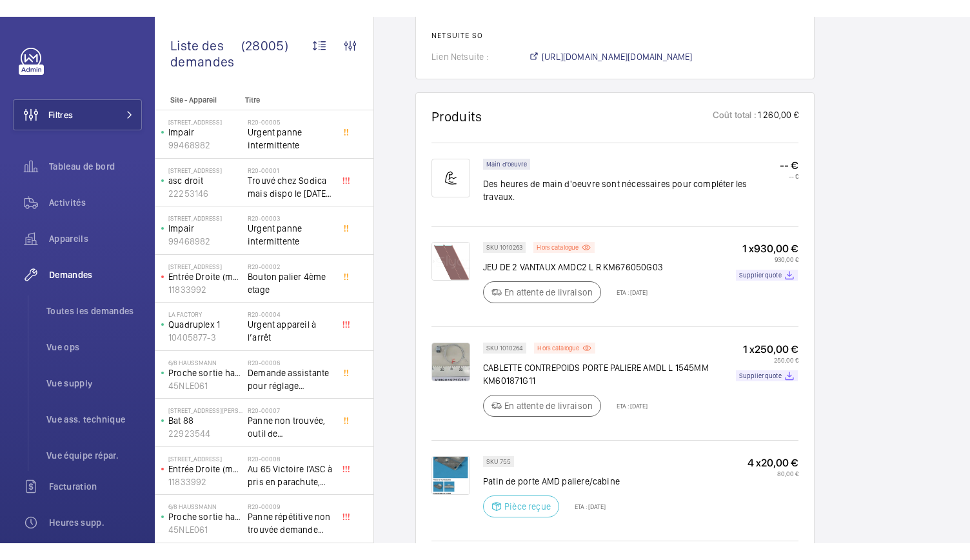
scroll to position [772, 0]
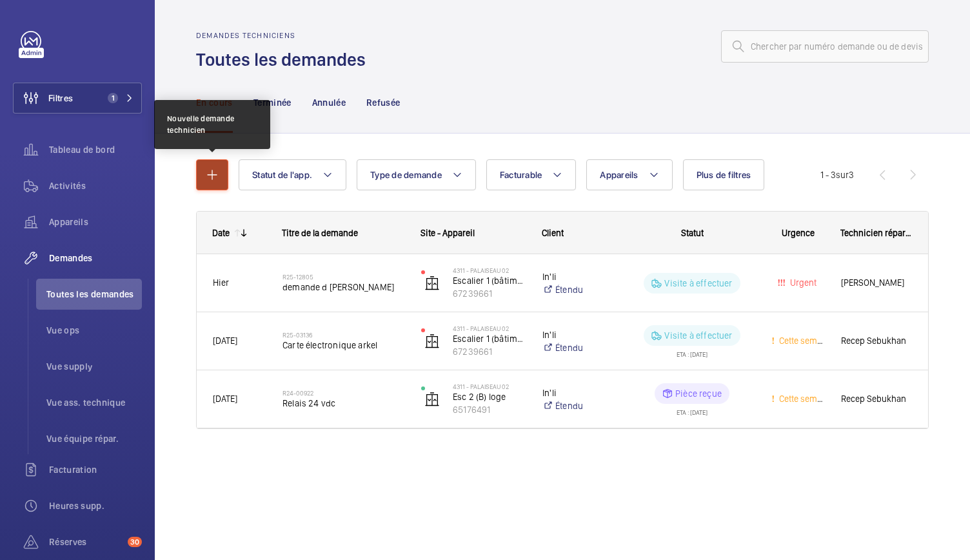
click at [213, 179] on mat-icon "button" at bounding box center [211, 174] width 15 height 15
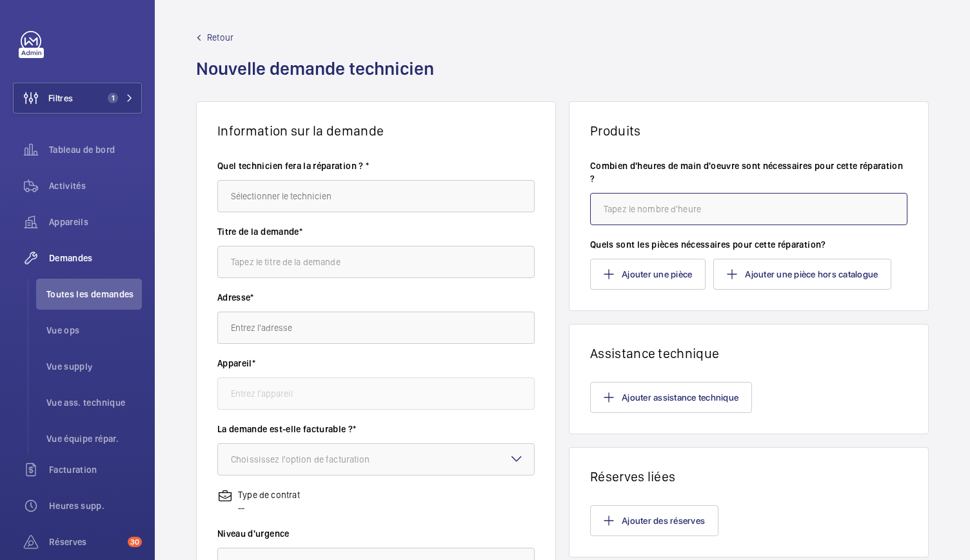
click at [646, 205] on input "number" at bounding box center [748, 209] width 317 height 32
click at [626, 282] on button "Ajouter une pièce" at bounding box center [647, 274] width 115 height 31
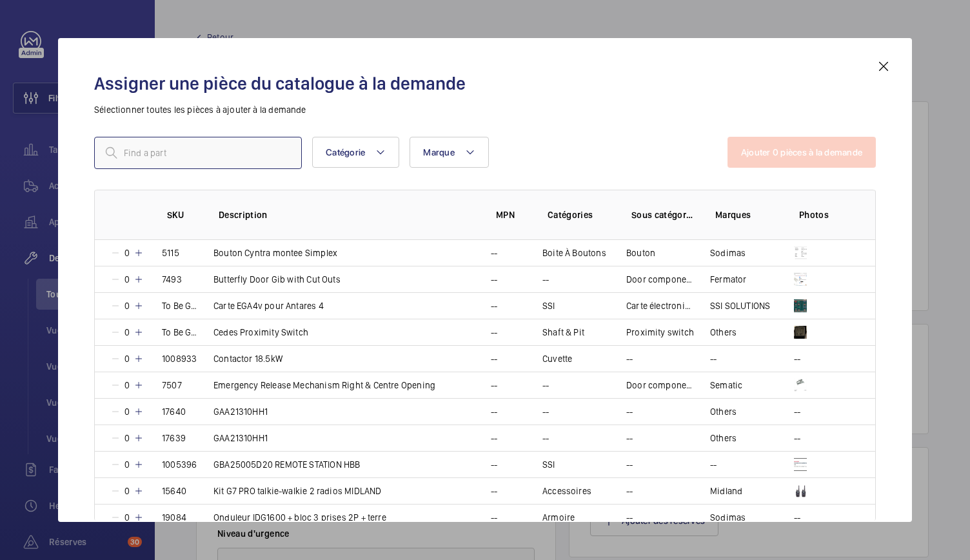
click at [278, 148] on input "text" at bounding box center [198, 153] width 208 height 32
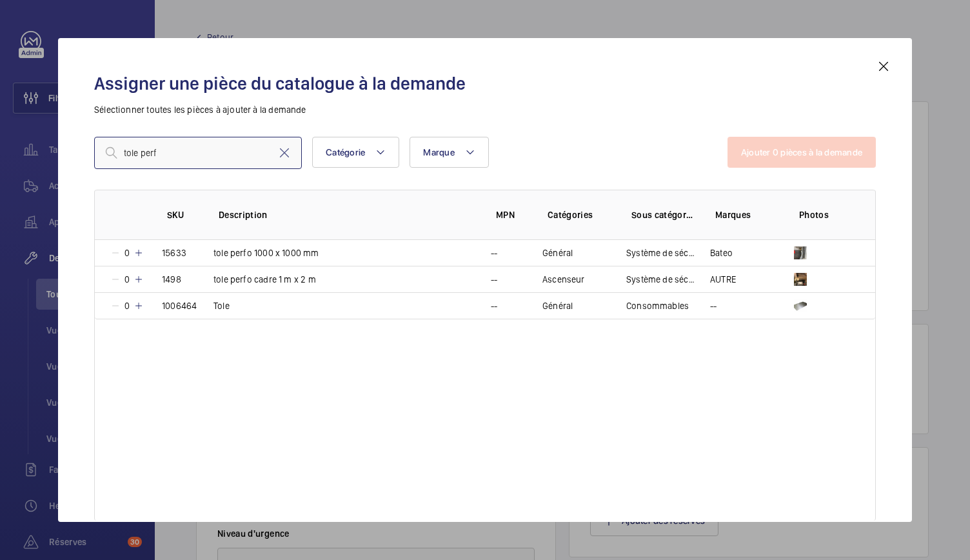
type input "tole perfo"
drag, startPoint x: 167, startPoint y: 153, endPoint x: 114, endPoint y: 162, distance: 53.6
click at [114, 162] on input "tole perfo" at bounding box center [198, 153] width 208 height 32
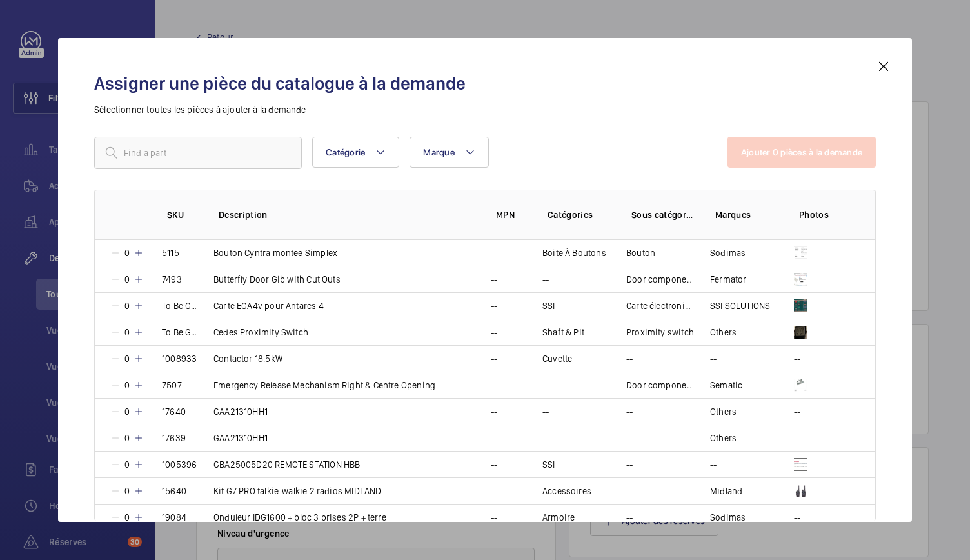
click at [887, 64] on mat-icon at bounding box center [883, 66] width 15 height 15
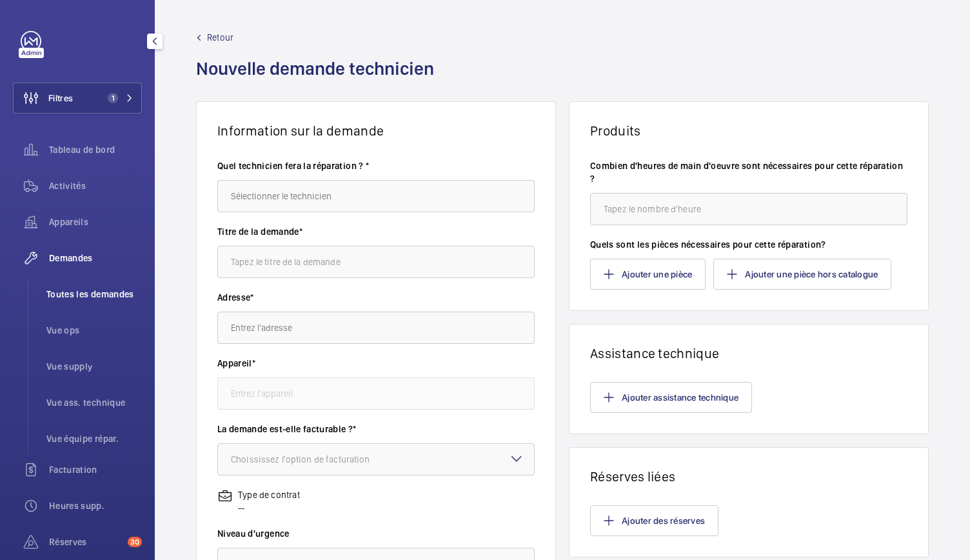
click at [71, 295] on span "Toutes les demandes" at bounding box center [93, 294] width 95 height 13
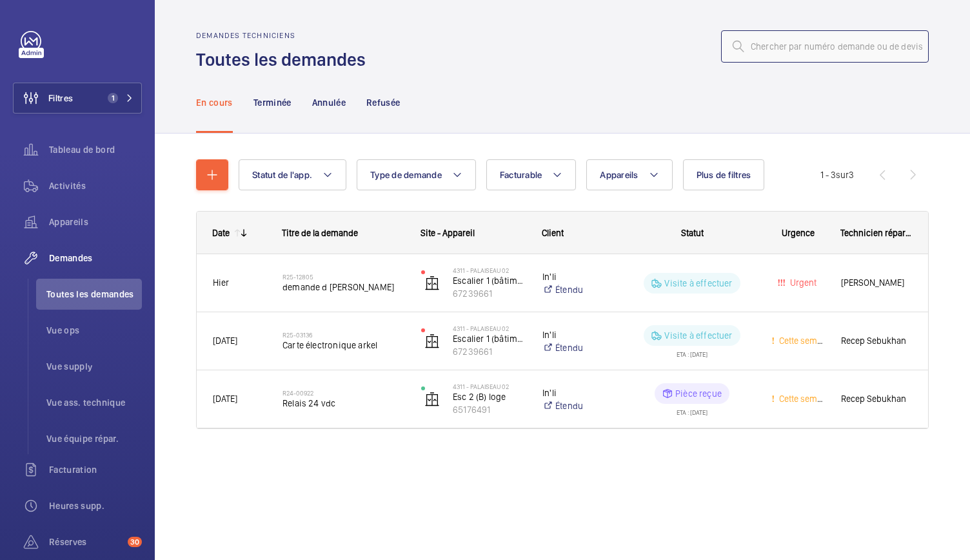
click at [793, 58] on input "text" at bounding box center [825, 46] width 208 height 32
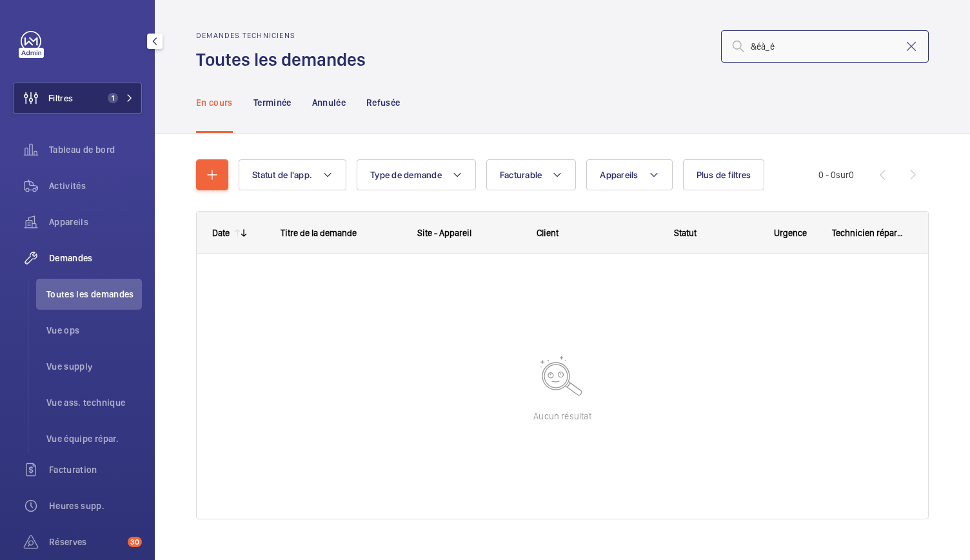
type input "&éà_é"
click at [112, 99] on span "1" at bounding box center [113, 98] width 10 height 10
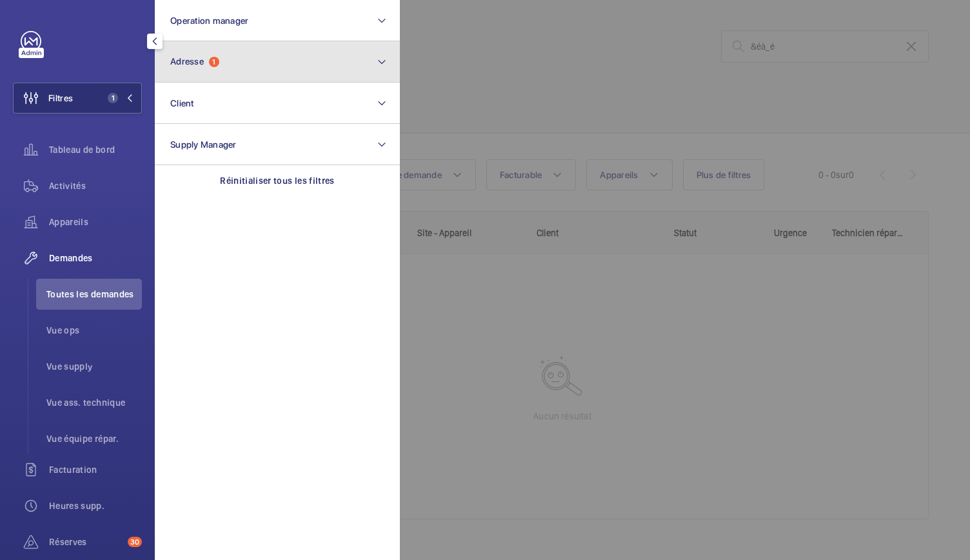
click at [224, 72] on button "Adresse 1" at bounding box center [277, 61] width 245 height 41
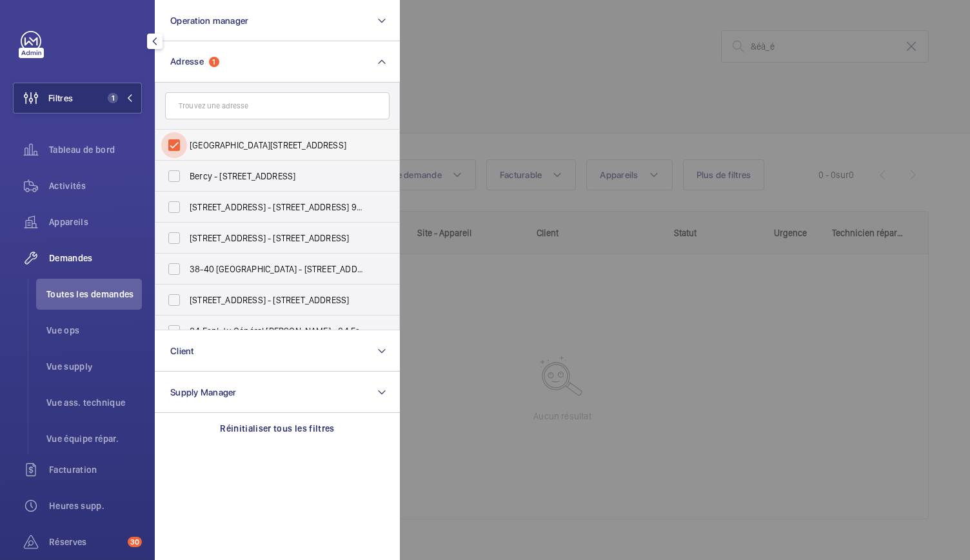
click at [173, 143] on input "4311 - PALAISEAU 02 - 9, rue Tronchet 91120 Palaiseau, PALAISEAU 91120" at bounding box center [174, 145] width 26 height 26
checkbox input "false"
click at [524, 75] on div at bounding box center [885, 280] width 970 height 560
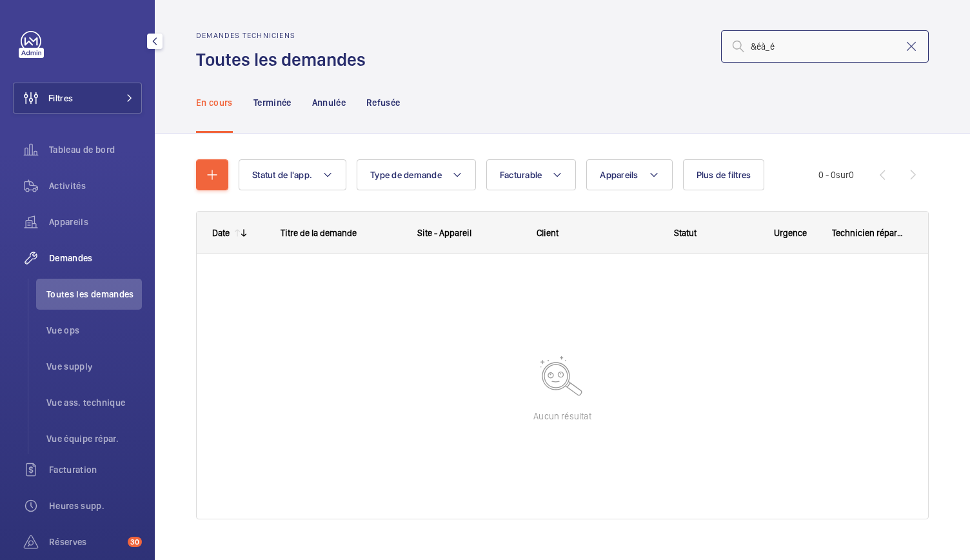
drag, startPoint x: 785, startPoint y: 49, endPoint x: 627, endPoint y: 52, distance: 158.7
click at [627, 52] on div "&éà_é" at bounding box center [650, 46] width 555 height 31
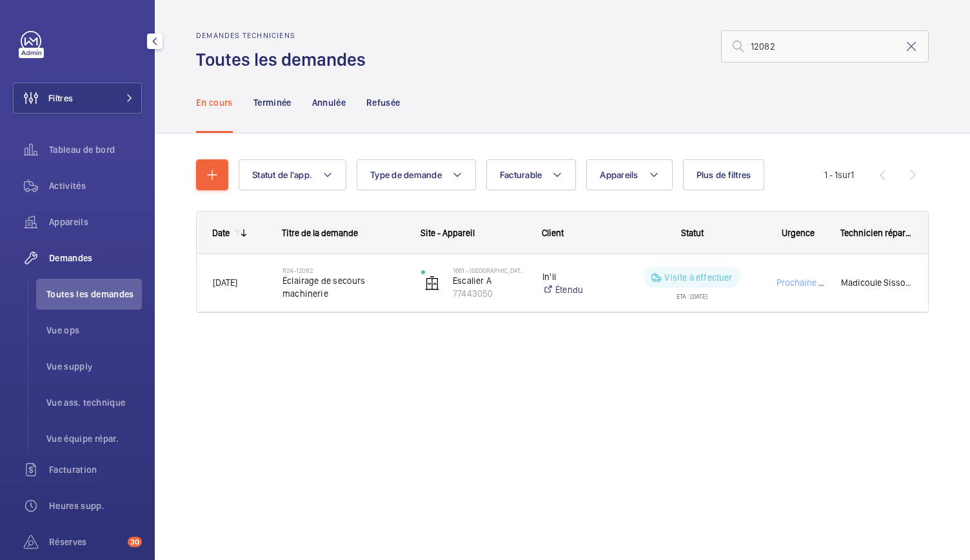
drag, startPoint x: 313, startPoint y: 280, endPoint x: 359, endPoint y: 341, distance: 75.6
click at [359, 341] on div "Date Titre de la demande Site - Appareil Client" at bounding box center [562, 277] width 733 height 133
click at [770, 50] on input "12082" at bounding box center [825, 46] width 208 height 32
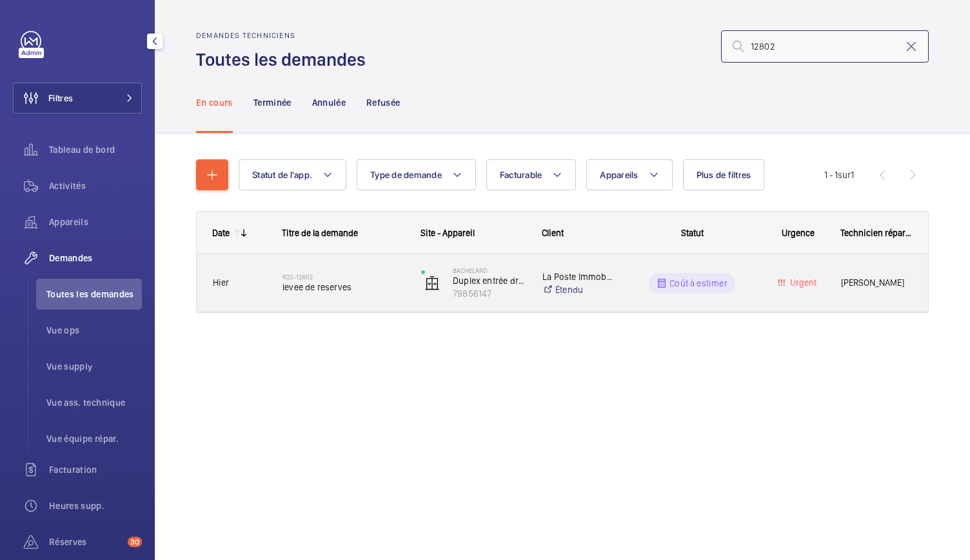
type input "12802"
click at [337, 287] on span "levee de reserves" at bounding box center [343, 287] width 122 height 13
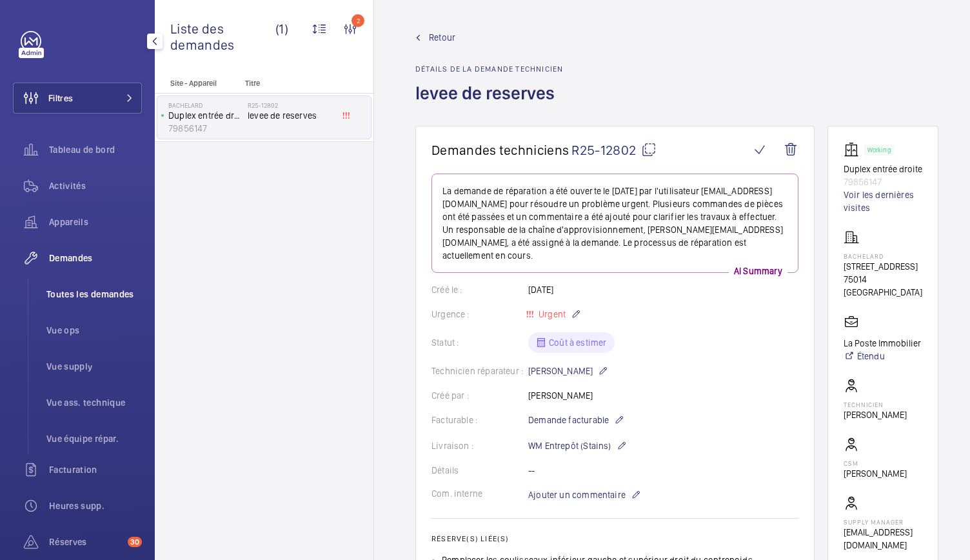
click at [84, 290] on span "Toutes les demandes" at bounding box center [93, 294] width 95 height 13
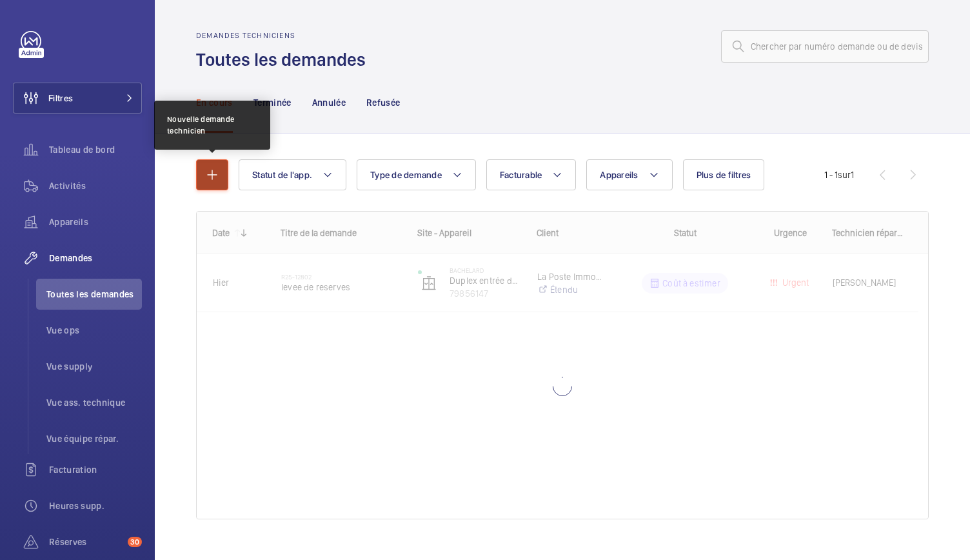
click at [210, 161] on button "button" at bounding box center [212, 174] width 32 height 31
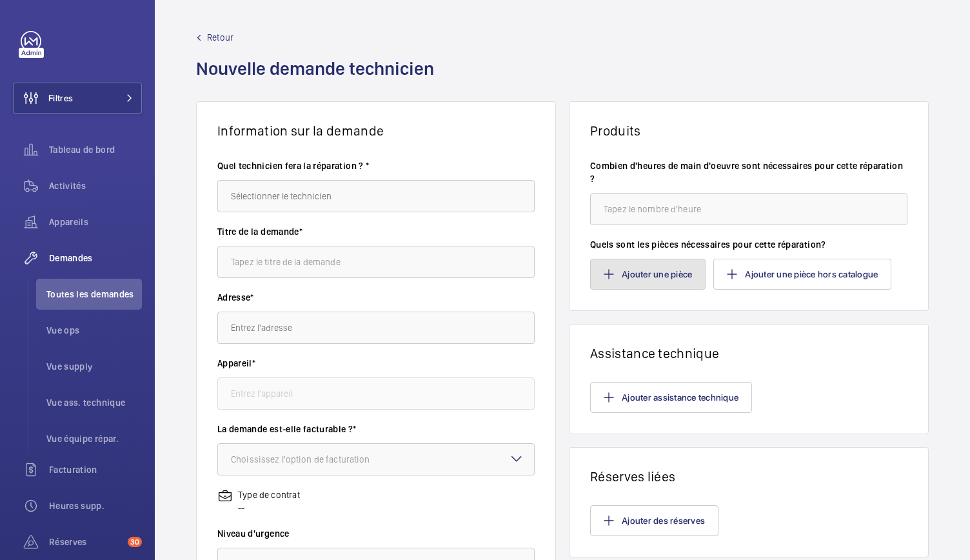
click at [612, 269] on button "Ajouter une pièce" at bounding box center [647, 274] width 115 height 31
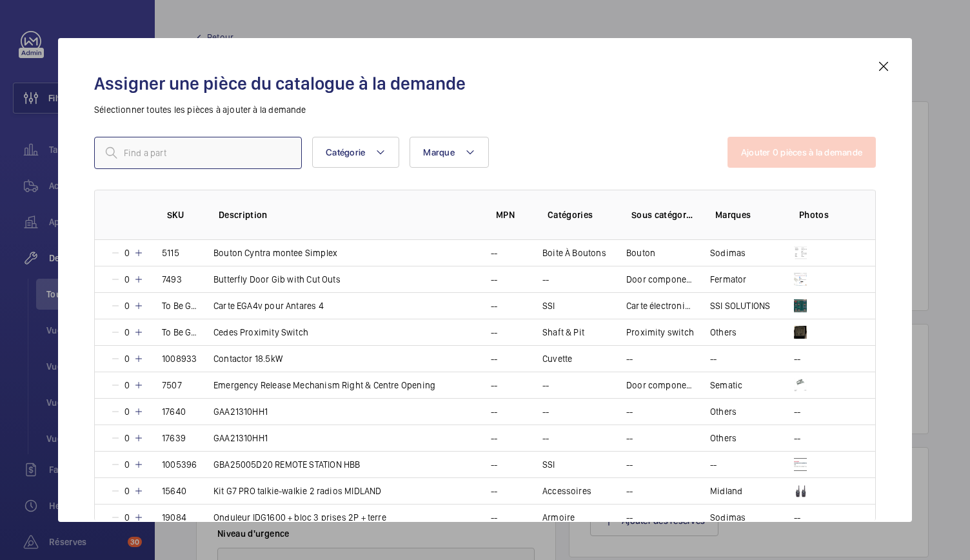
click at [219, 150] on input "text" at bounding box center [198, 153] width 208 height 32
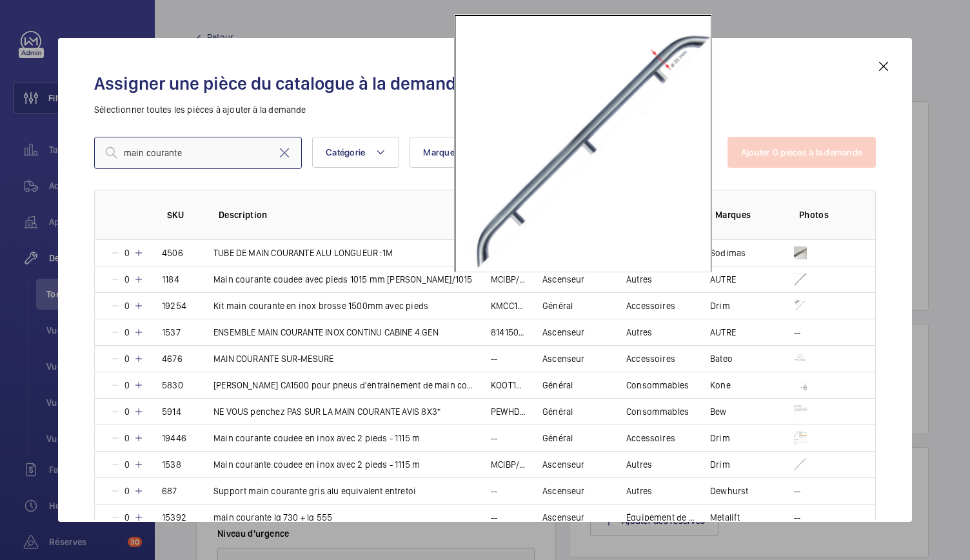
type input "main courante"
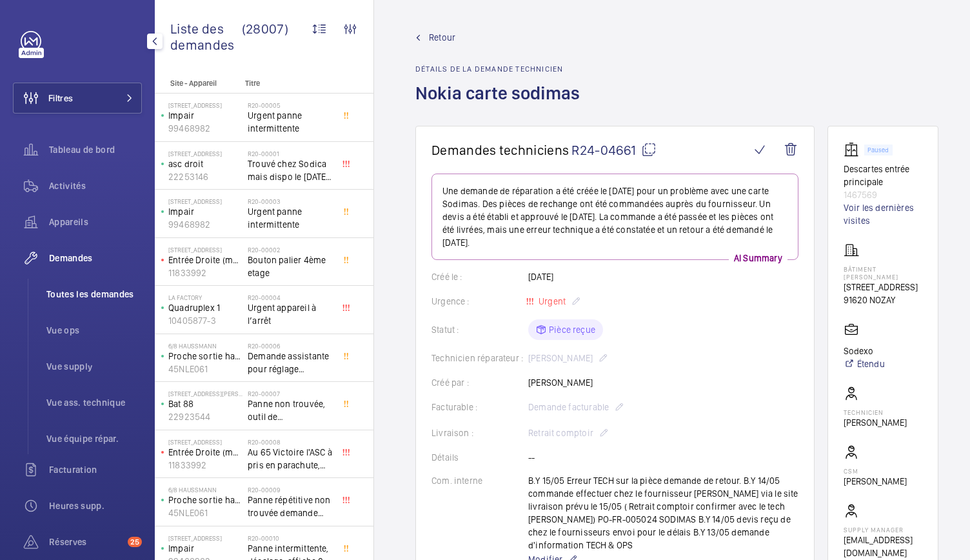
click at [72, 293] on span "Toutes les demandes" at bounding box center [93, 294] width 95 height 13
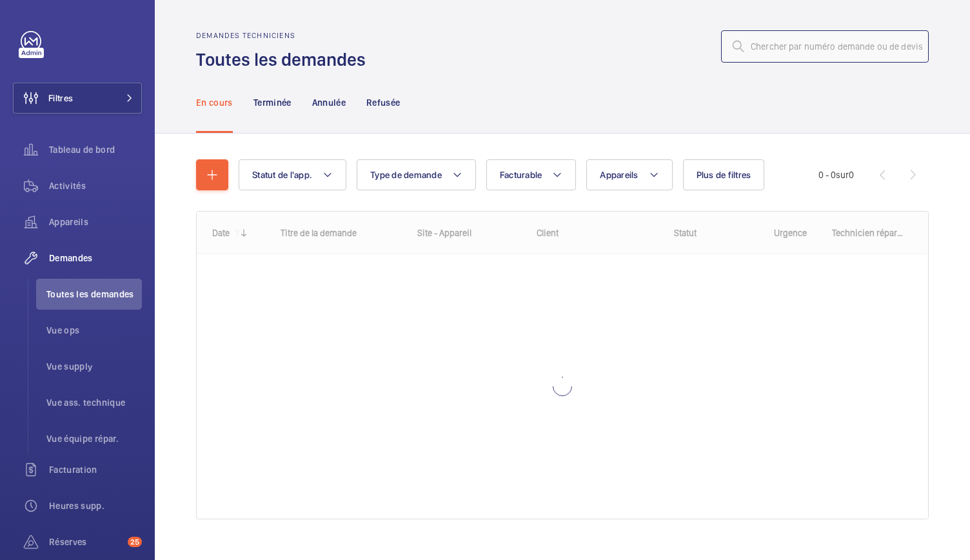
click at [762, 43] on input "text" at bounding box center [825, 46] width 208 height 32
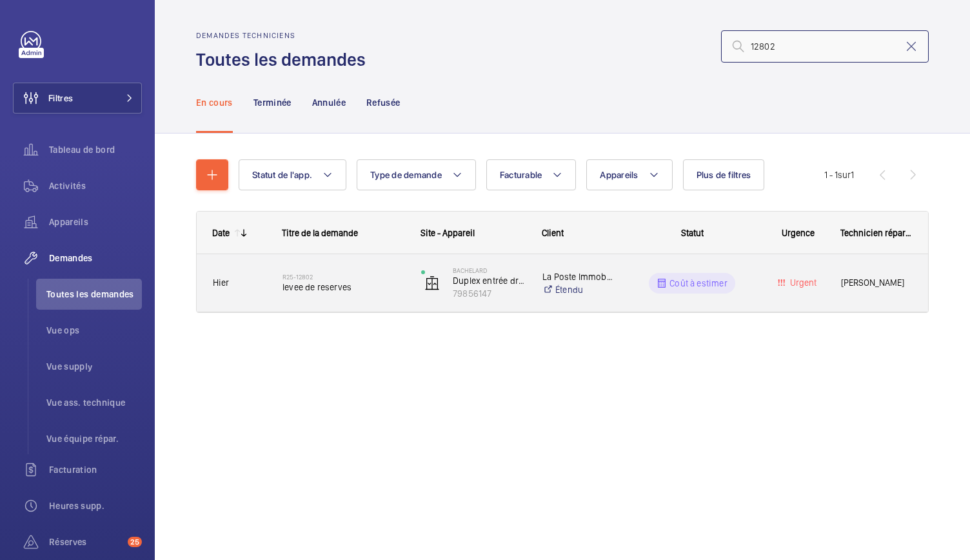
type input "12802"
click at [331, 284] on span "levee de reserves" at bounding box center [343, 287] width 122 height 13
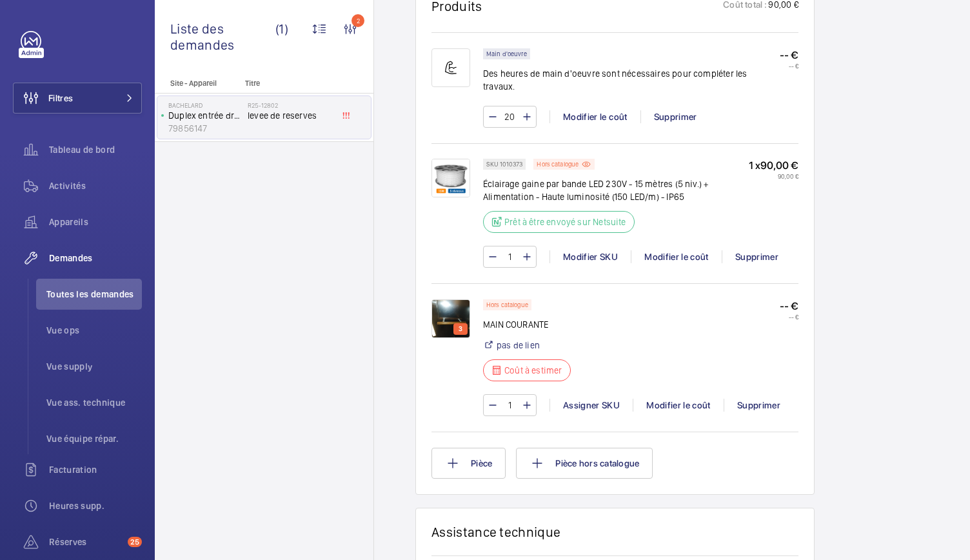
scroll to position [1226, 0]
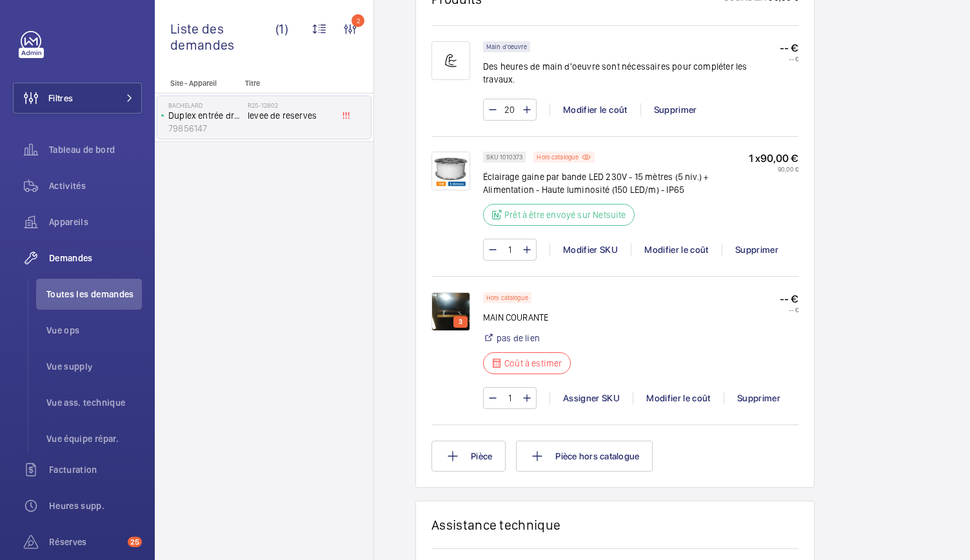
click at [448, 292] on img at bounding box center [450, 311] width 39 height 39
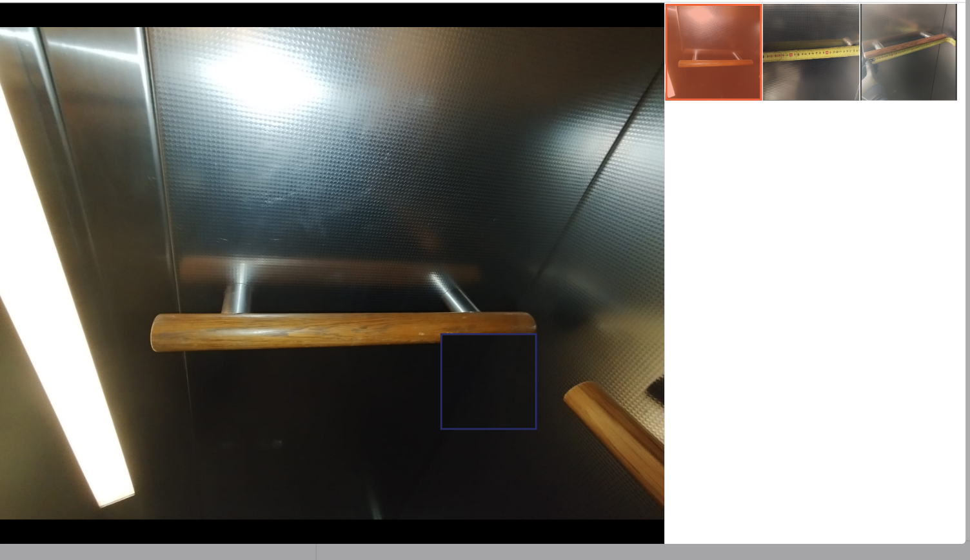
click at [489, 380] on img at bounding box center [385, 308] width 444 height 329
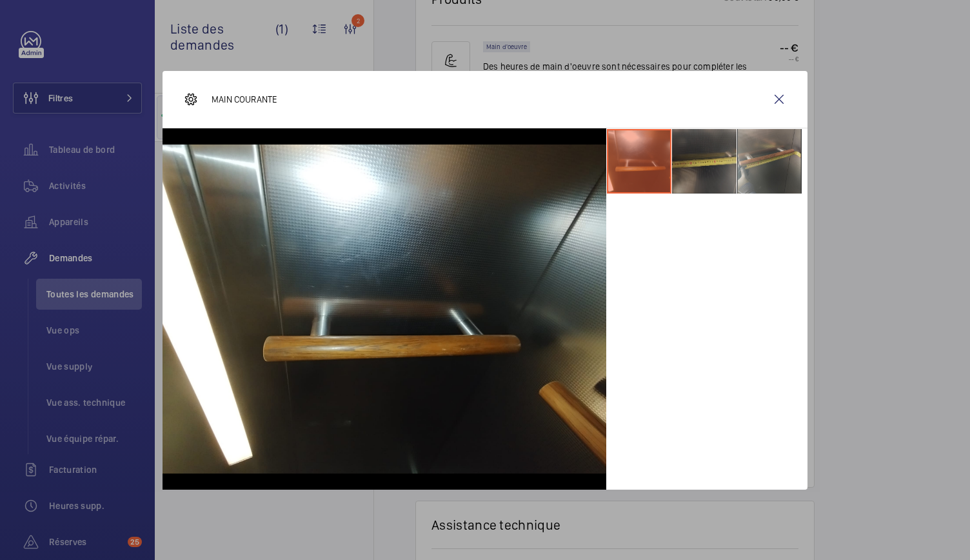
click at [713, 170] on li at bounding box center [704, 161] width 64 height 64
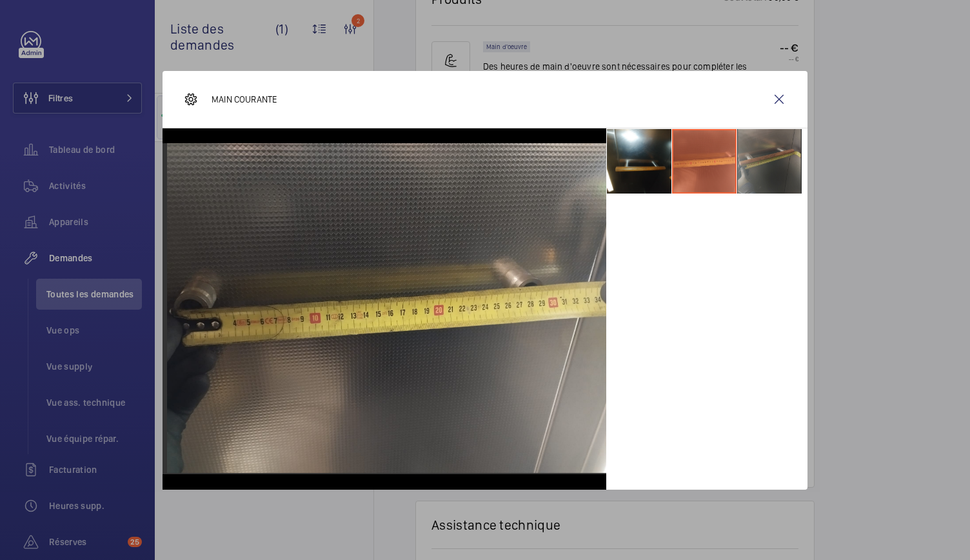
click at [774, 165] on li at bounding box center [769, 161] width 64 height 64
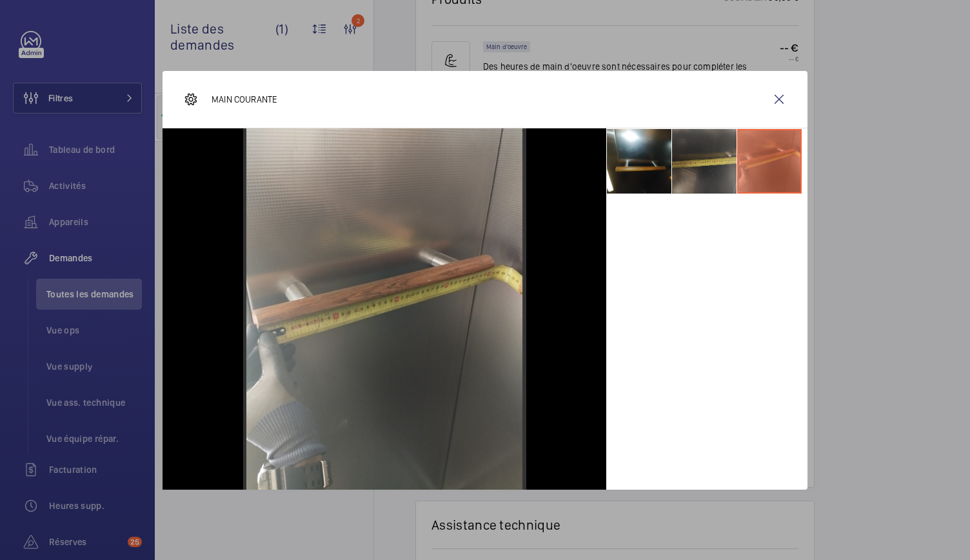
click at [680, 185] on li at bounding box center [704, 161] width 64 height 64
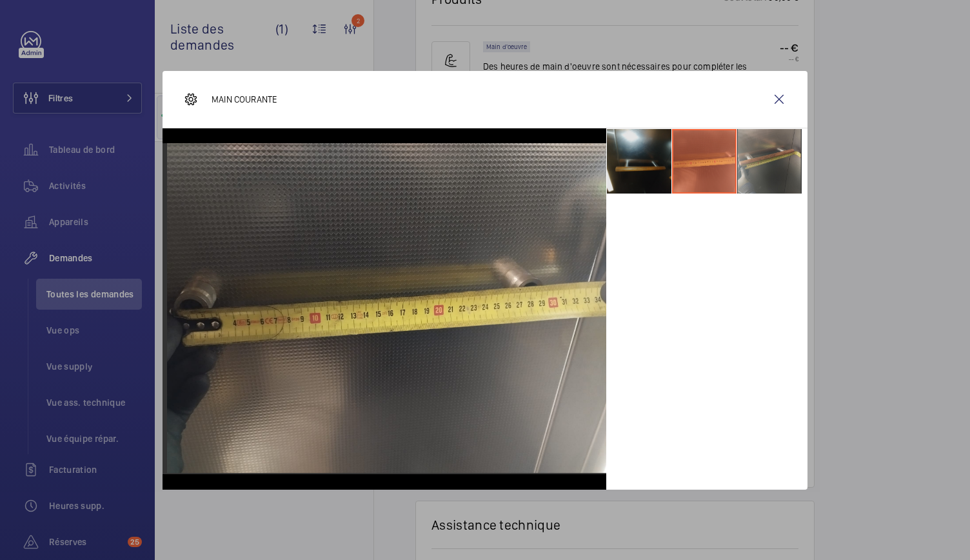
click at [624, 175] on li at bounding box center [639, 161] width 64 height 64
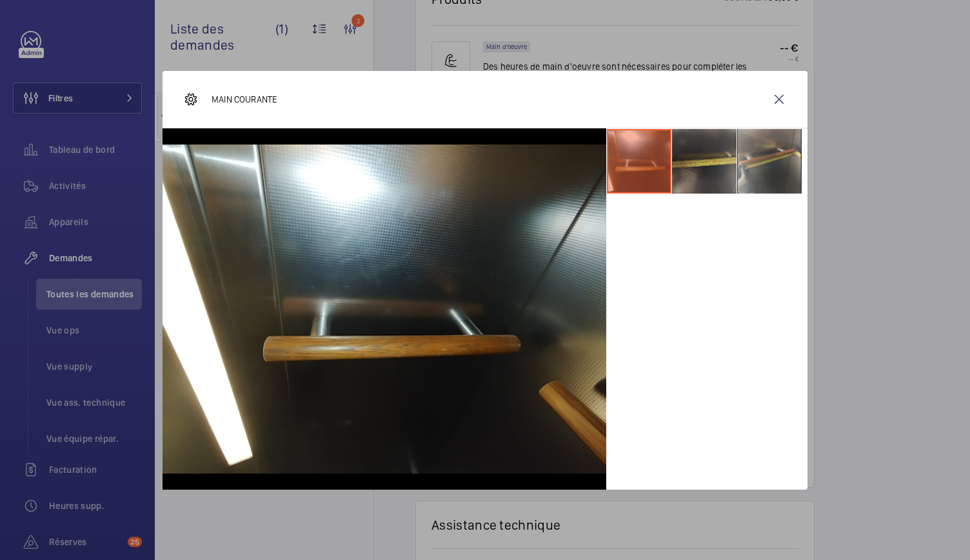
click at [693, 159] on li at bounding box center [704, 161] width 64 height 64
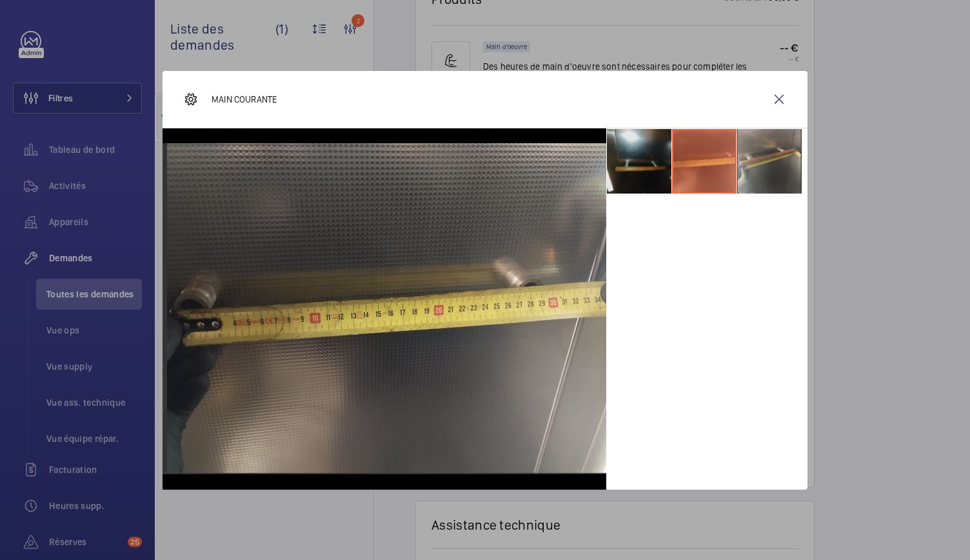
click at [640, 167] on li at bounding box center [639, 161] width 64 height 64
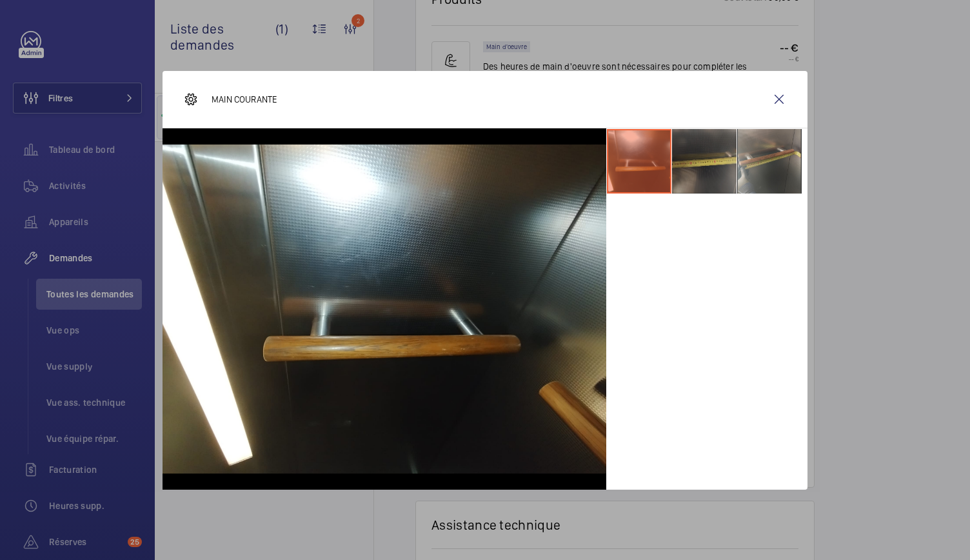
click at [683, 167] on li at bounding box center [704, 161] width 64 height 64
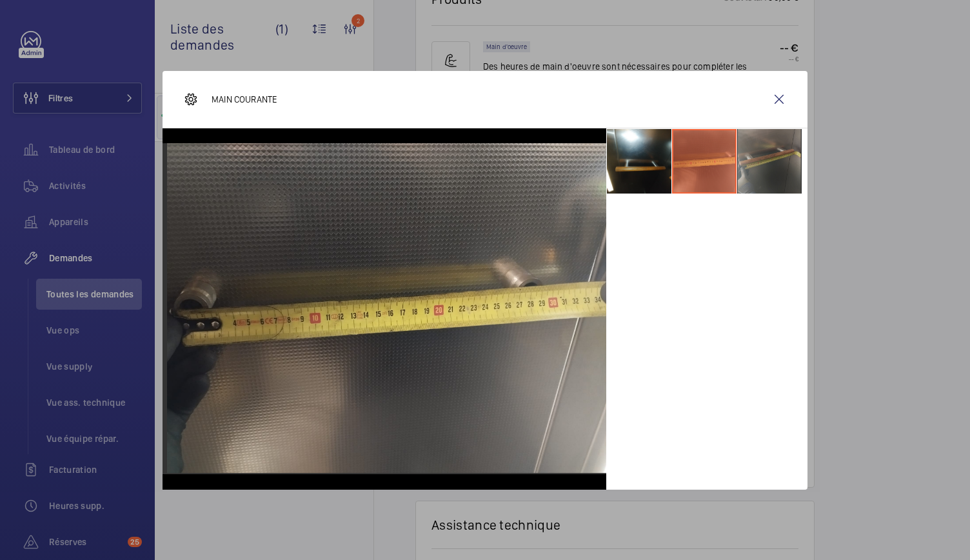
click at [777, 173] on li at bounding box center [769, 161] width 64 height 64
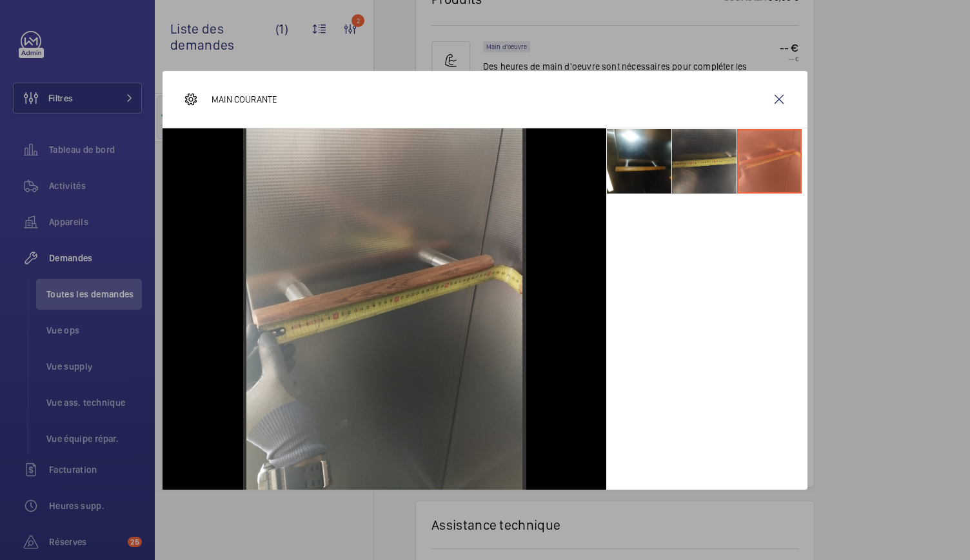
click at [716, 172] on li at bounding box center [704, 161] width 64 height 64
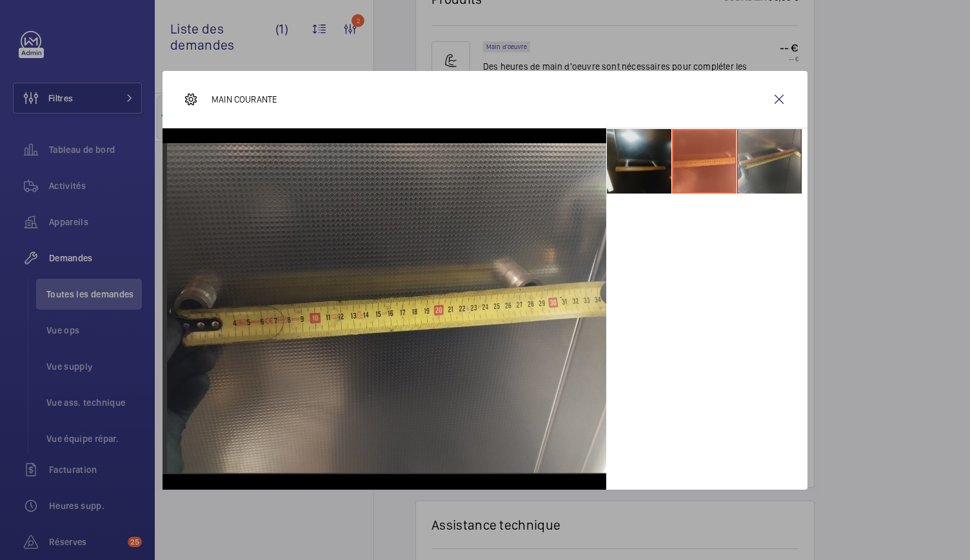
click at [635, 169] on li at bounding box center [639, 161] width 64 height 64
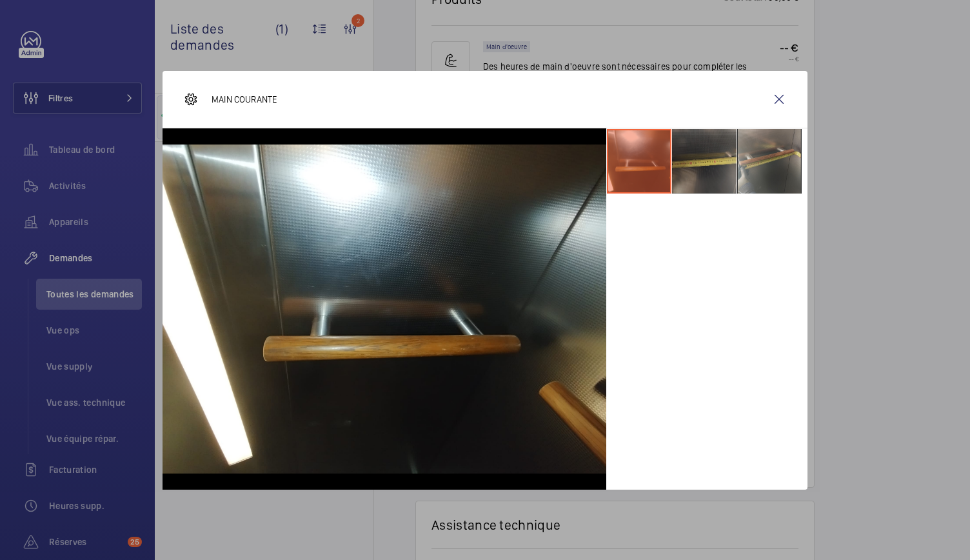
click at [715, 169] on li at bounding box center [704, 161] width 64 height 64
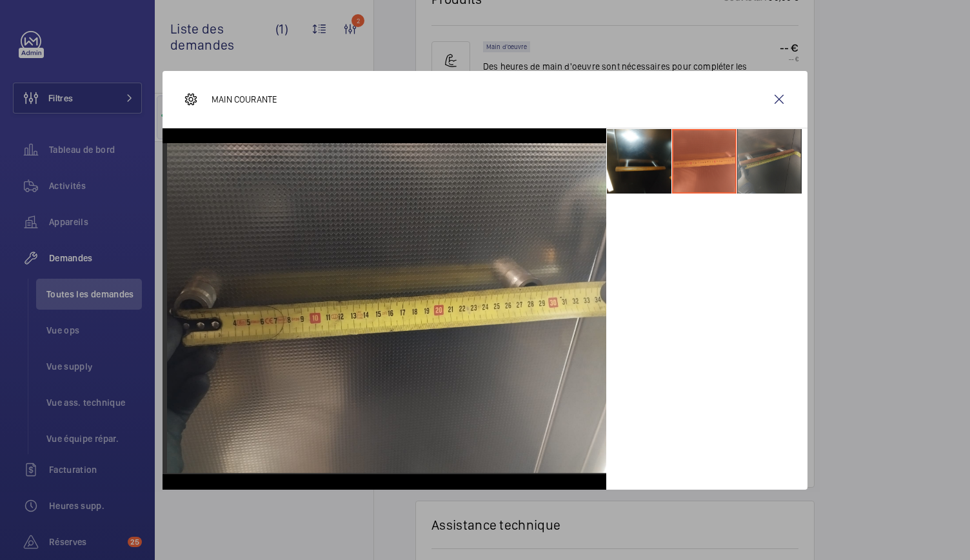
click at [765, 170] on li at bounding box center [769, 161] width 64 height 64
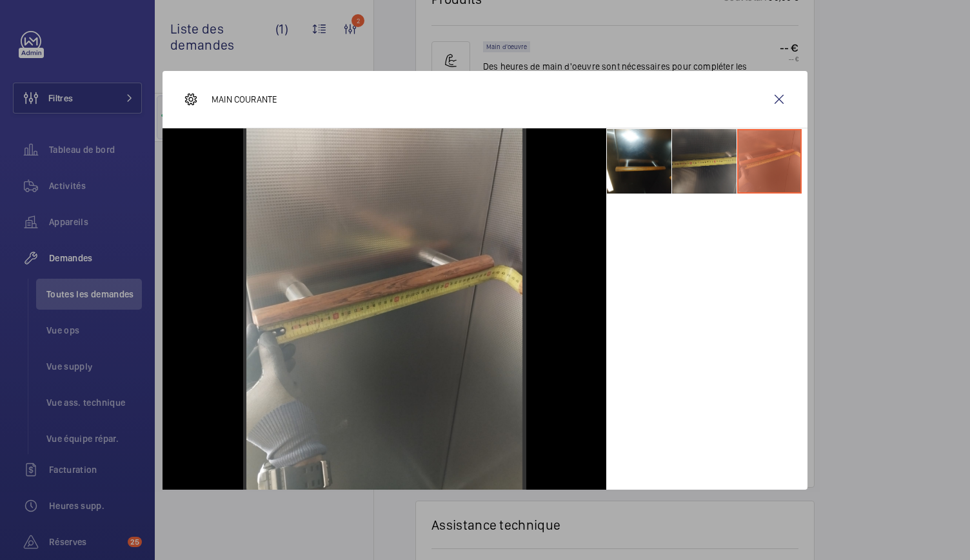
click at [689, 173] on li at bounding box center [704, 161] width 64 height 64
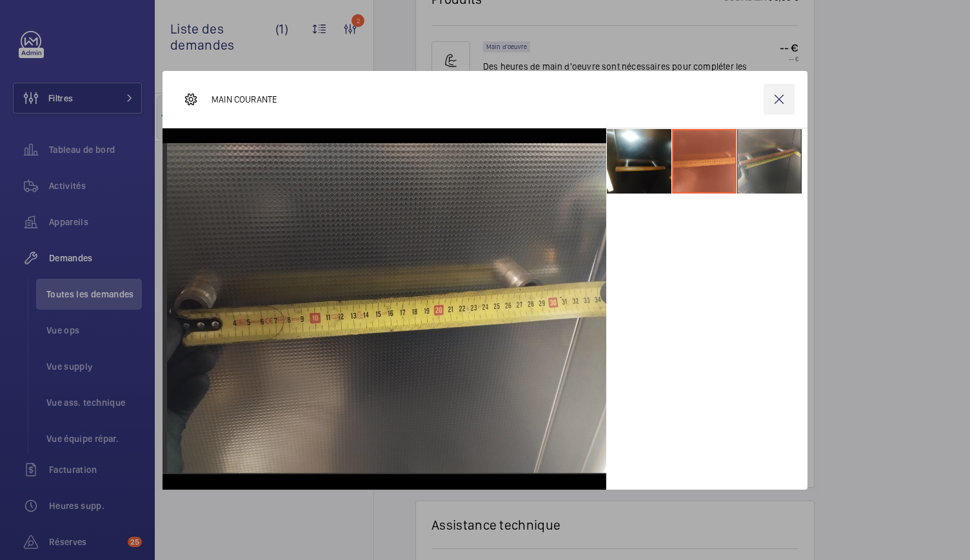
click at [782, 96] on wm-front-icon-button at bounding box center [779, 99] width 31 height 31
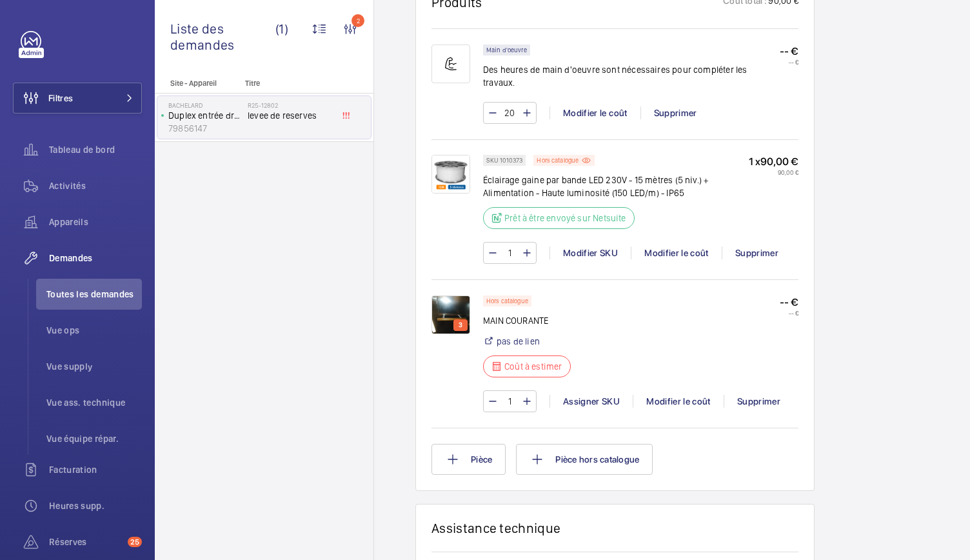
scroll to position [1265, 0]
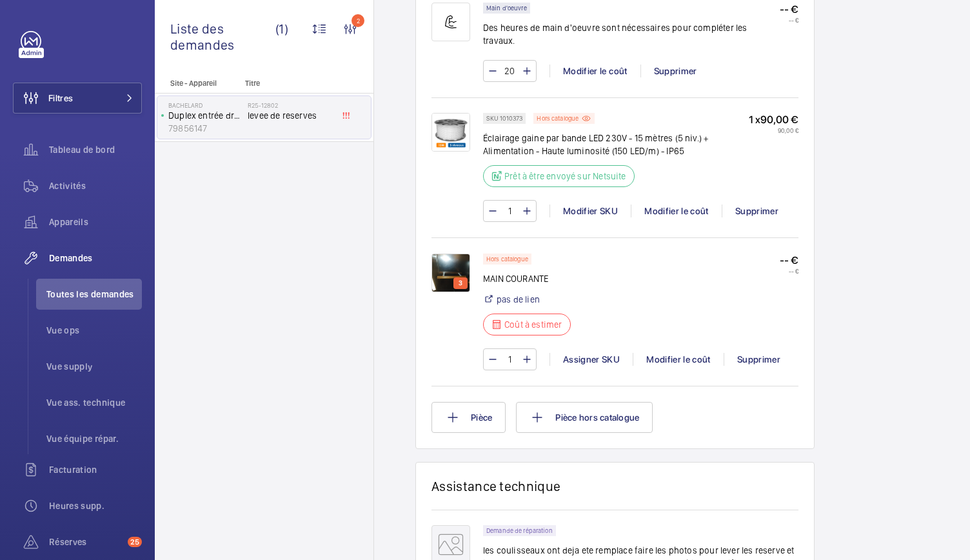
click at [439, 253] on img at bounding box center [450, 272] width 39 height 39
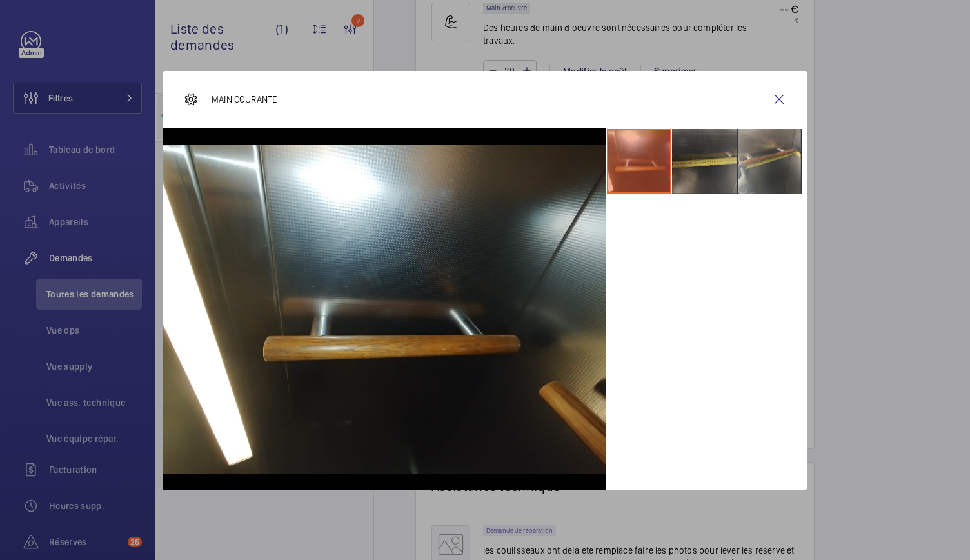
click at [702, 165] on li at bounding box center [704, 161] width 64 height 64
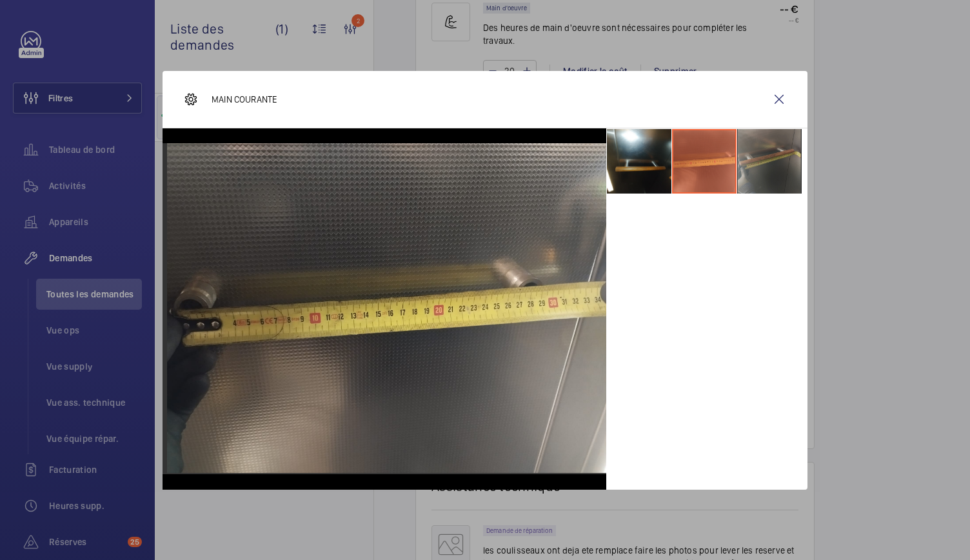
click at [752, 170] on li at bounding box center [769, 161] width 64 height 64
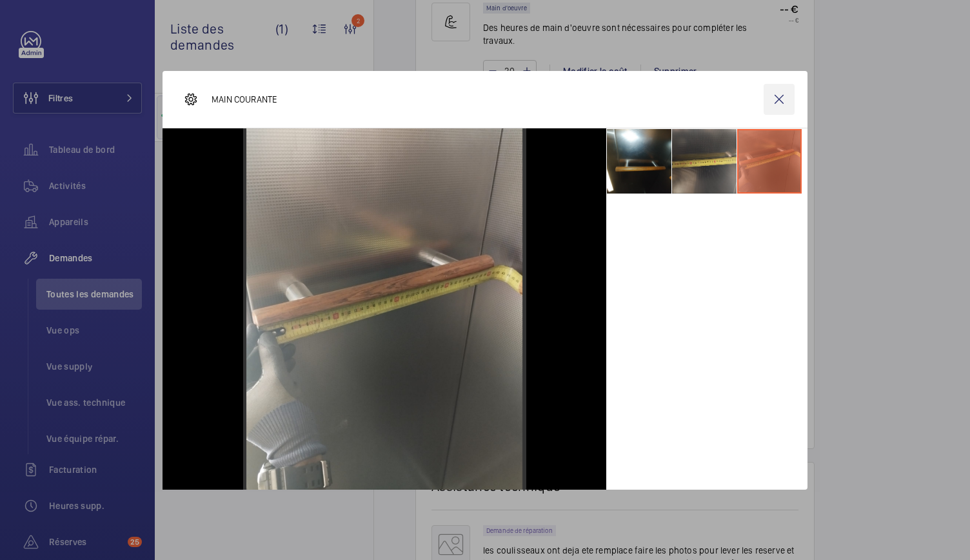
click at [780, 99] on wm-front-icon-button at bounding box center [779, 99] width 31 height 31
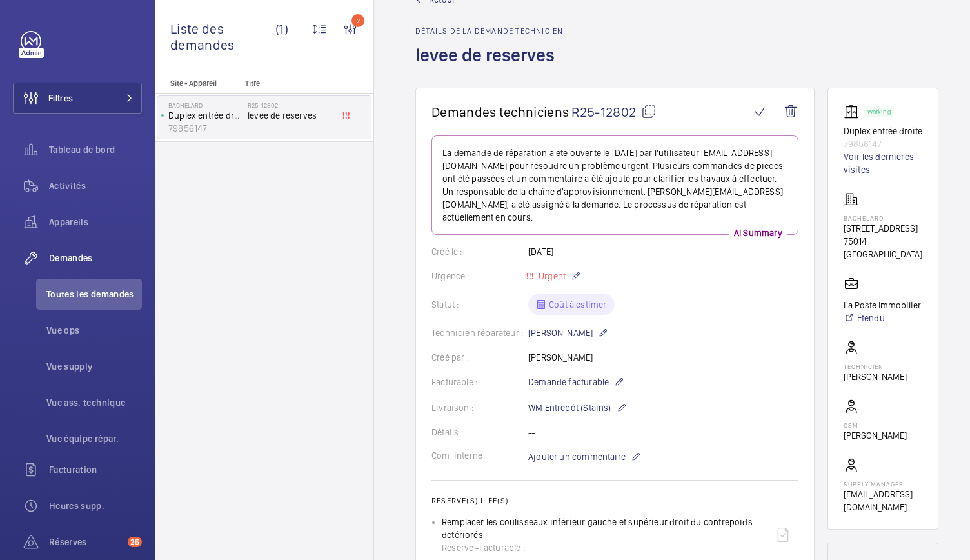
scroll to position [0, 0]
